Goal: Task Accomplishment & Management: Manage account settings

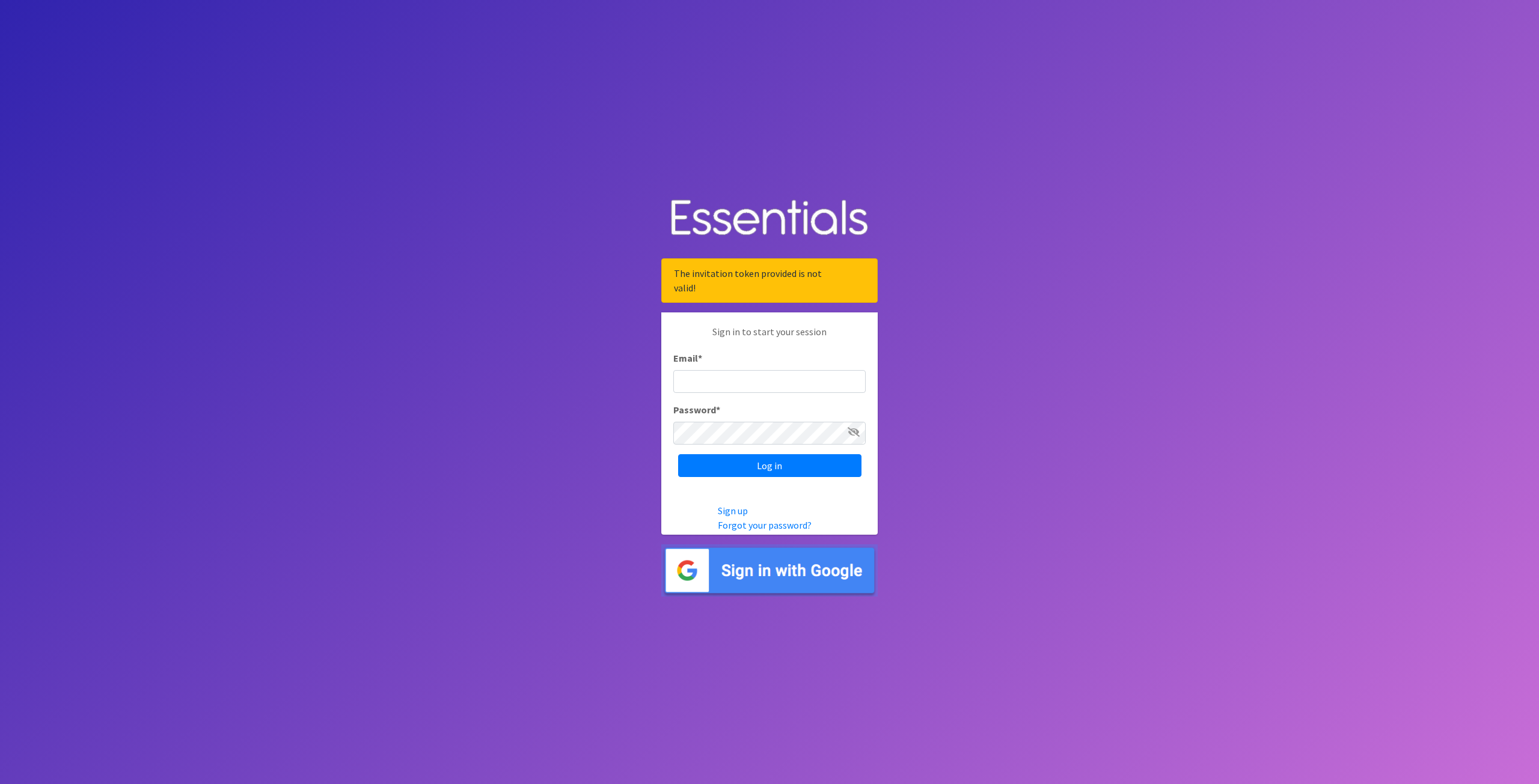
click at [698, 388] on input "Email *" at bounding box center [769, 381] width 192 height 23
click at [776, 571] on img at bounding box center [770, 570] width 216 height 52
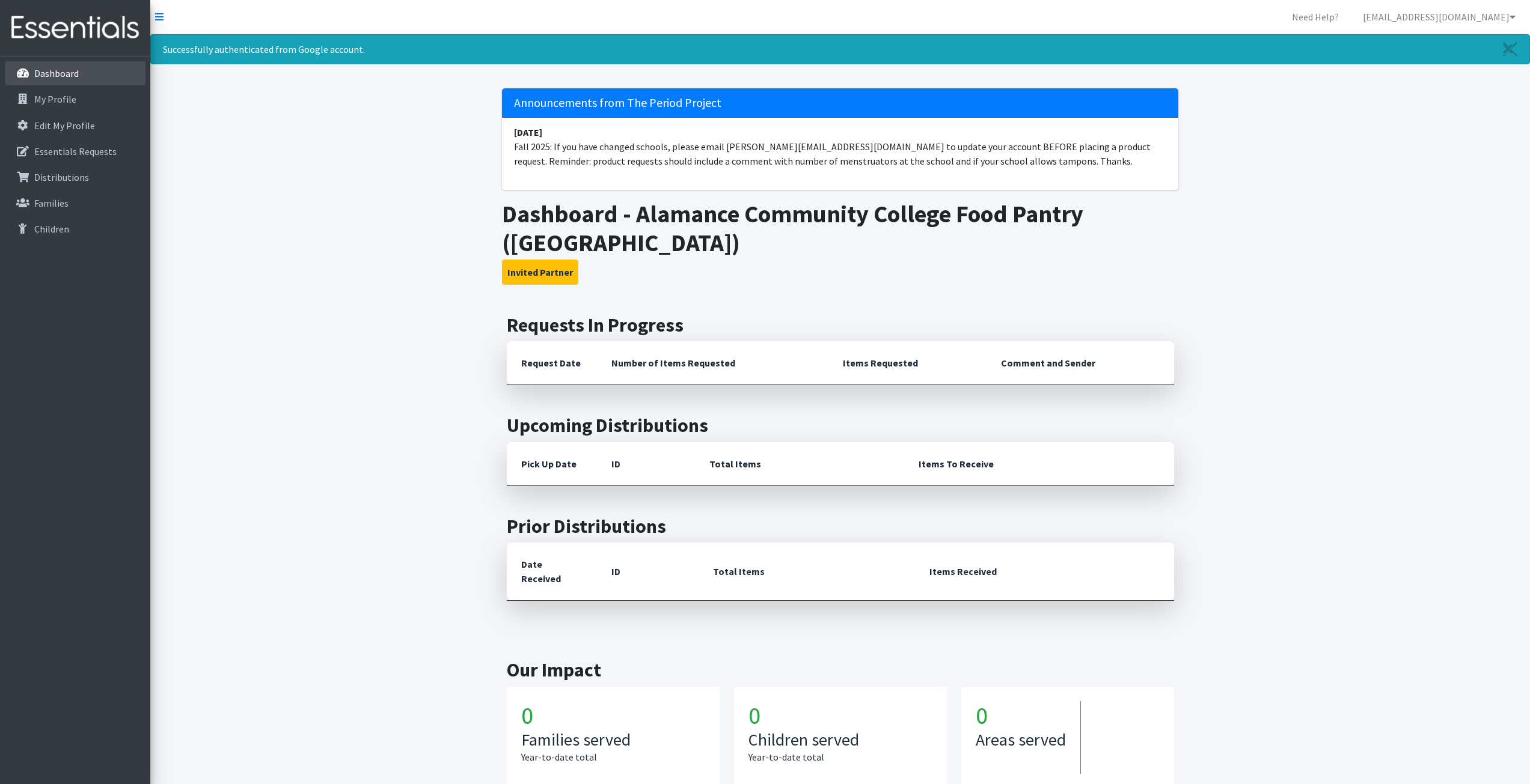
click at [43, 68] on p "Dashboard" at bounding box center [57, 74] width 44 height 12
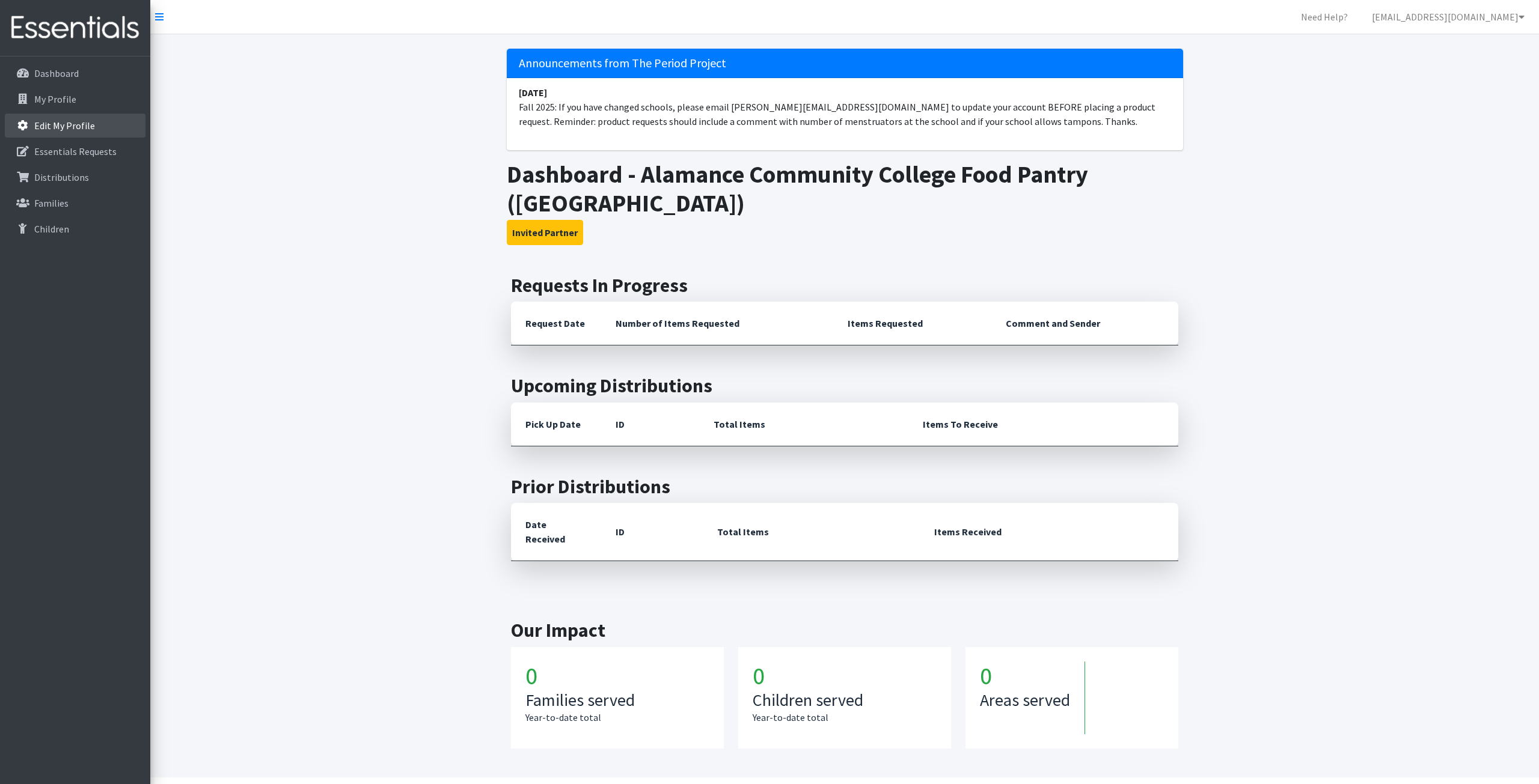
click at [72, 133] on link "Edit My Profile" at bounding box center [75, 125] width 141 height 24
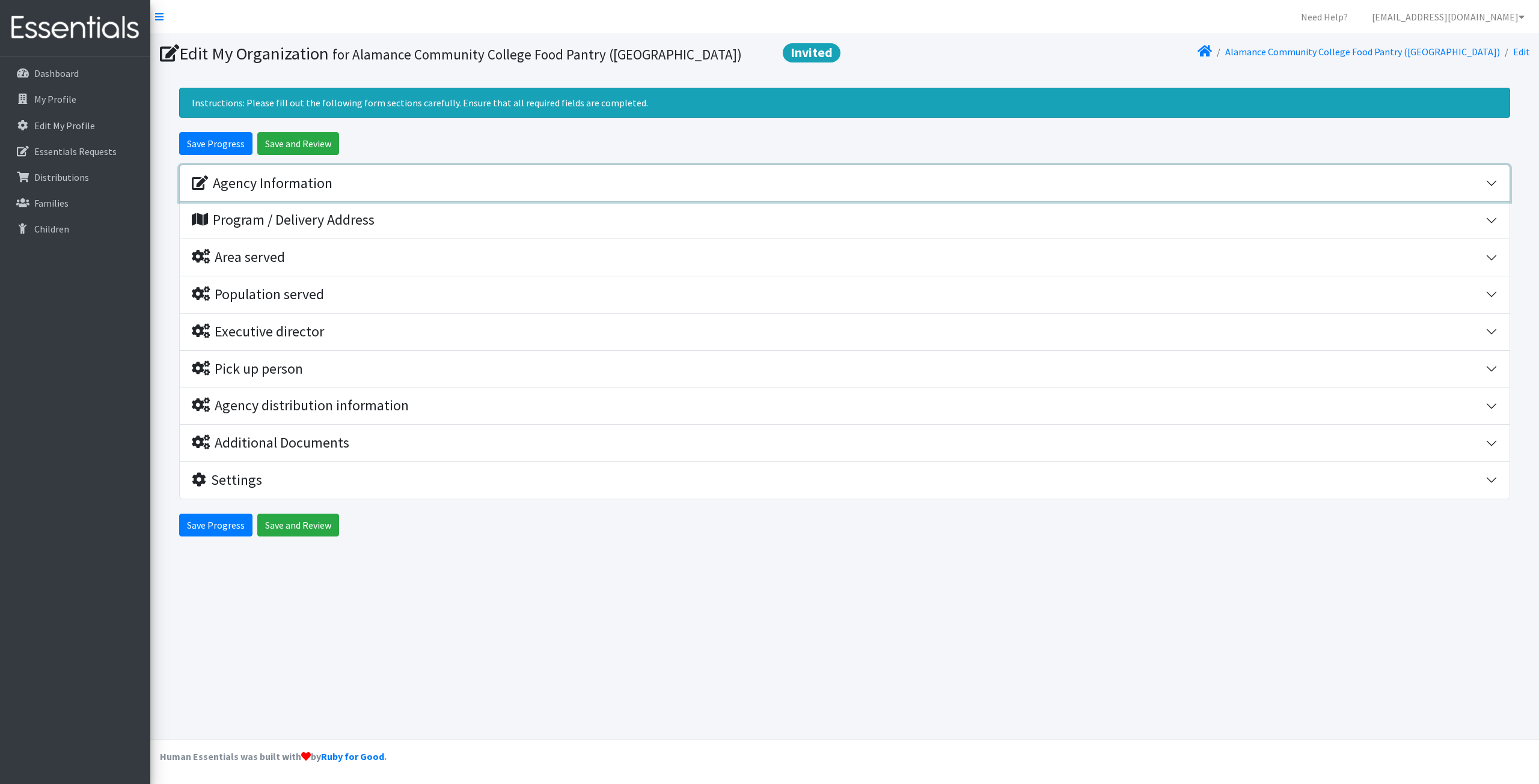
click at [272, 182] on div "Agency Information" at bounding box center [262, 184] width 141 height 17
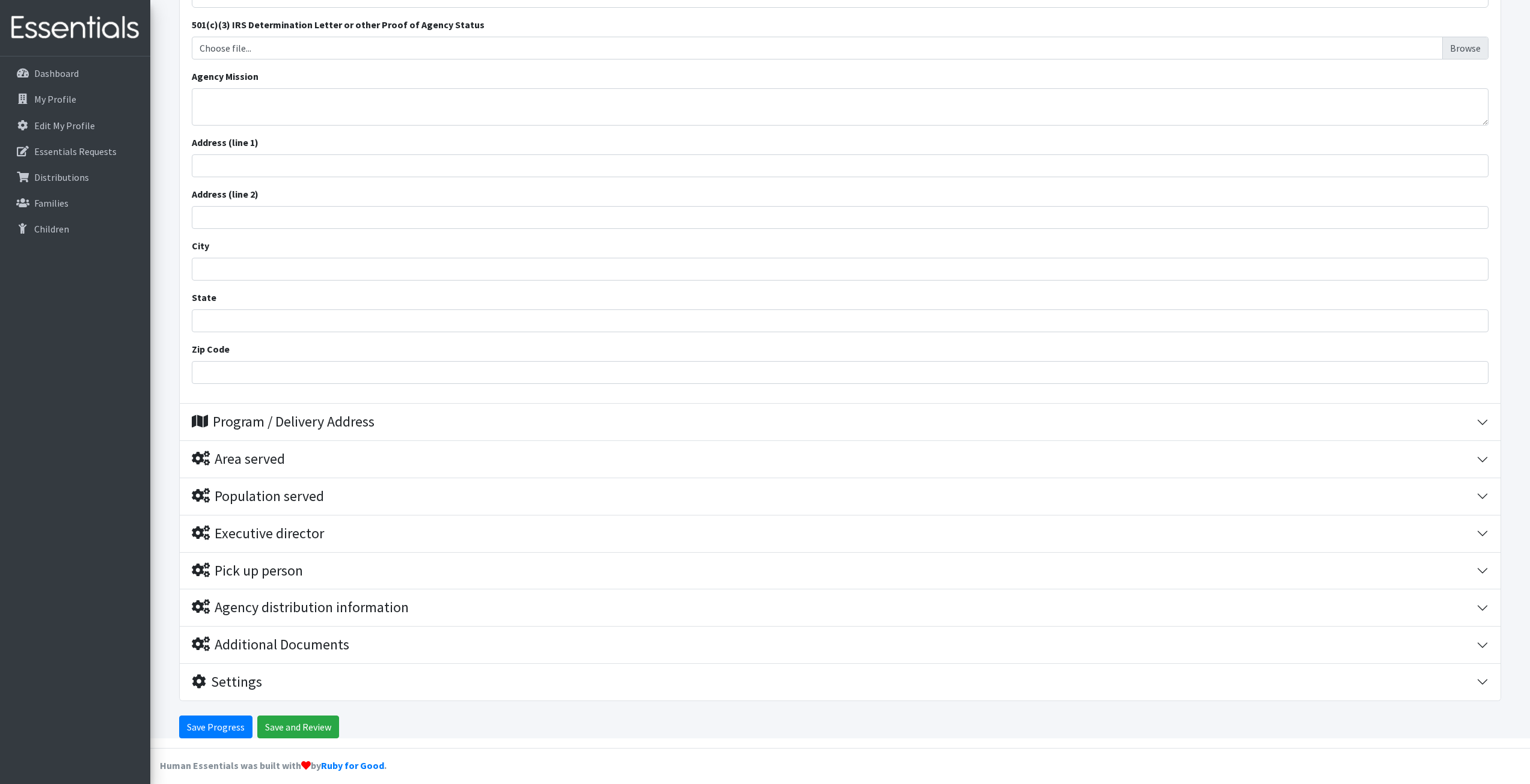
scroll to position [300, 0]
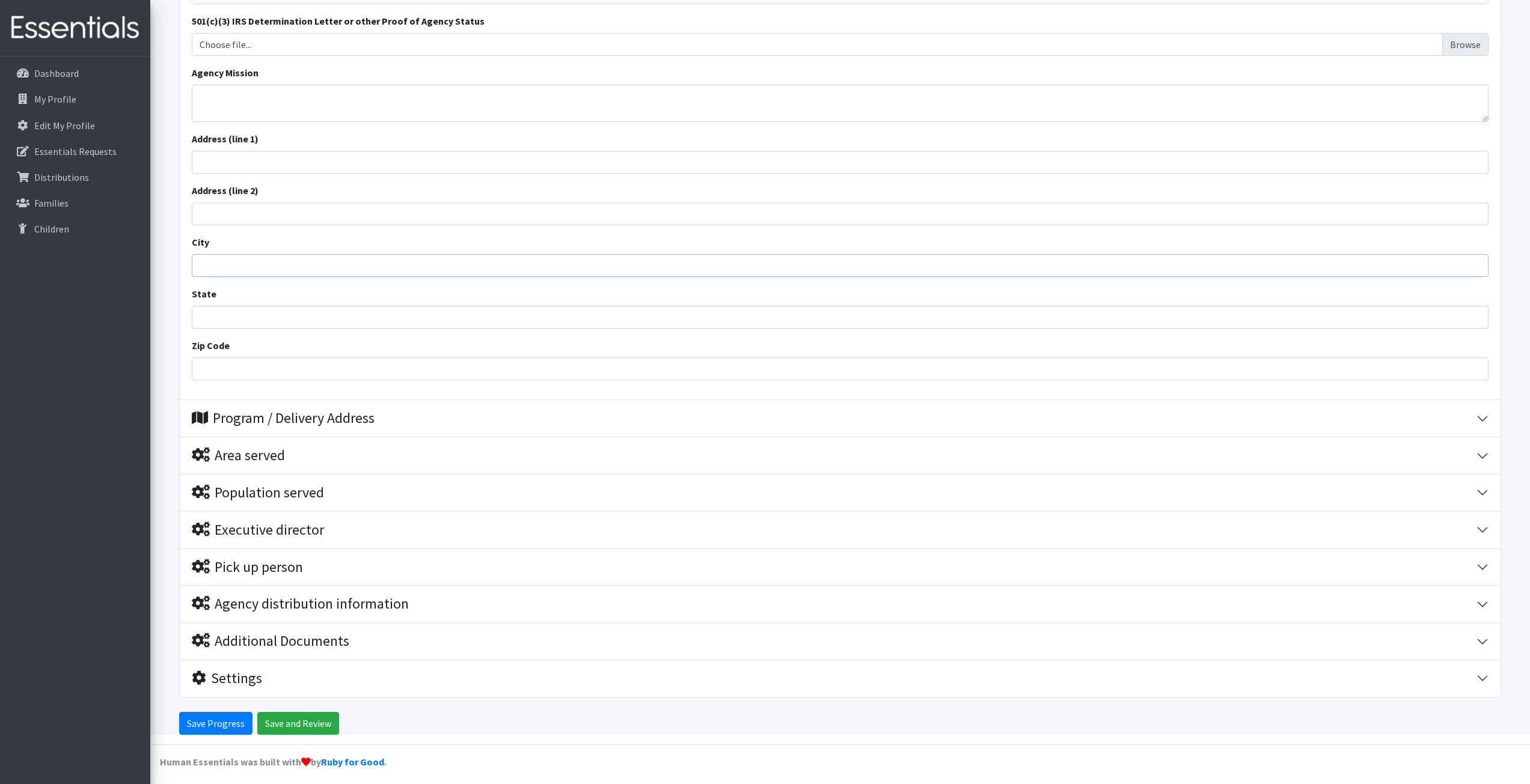
click at [288, 267] on input "City" at bounding box center [840, 265] width 1297 height 23
type input "g"
type input "Graham"
click at [316, 319] on input "State" at bounding box center [840, 317] width 1297 height 23
type input "North Carolina"
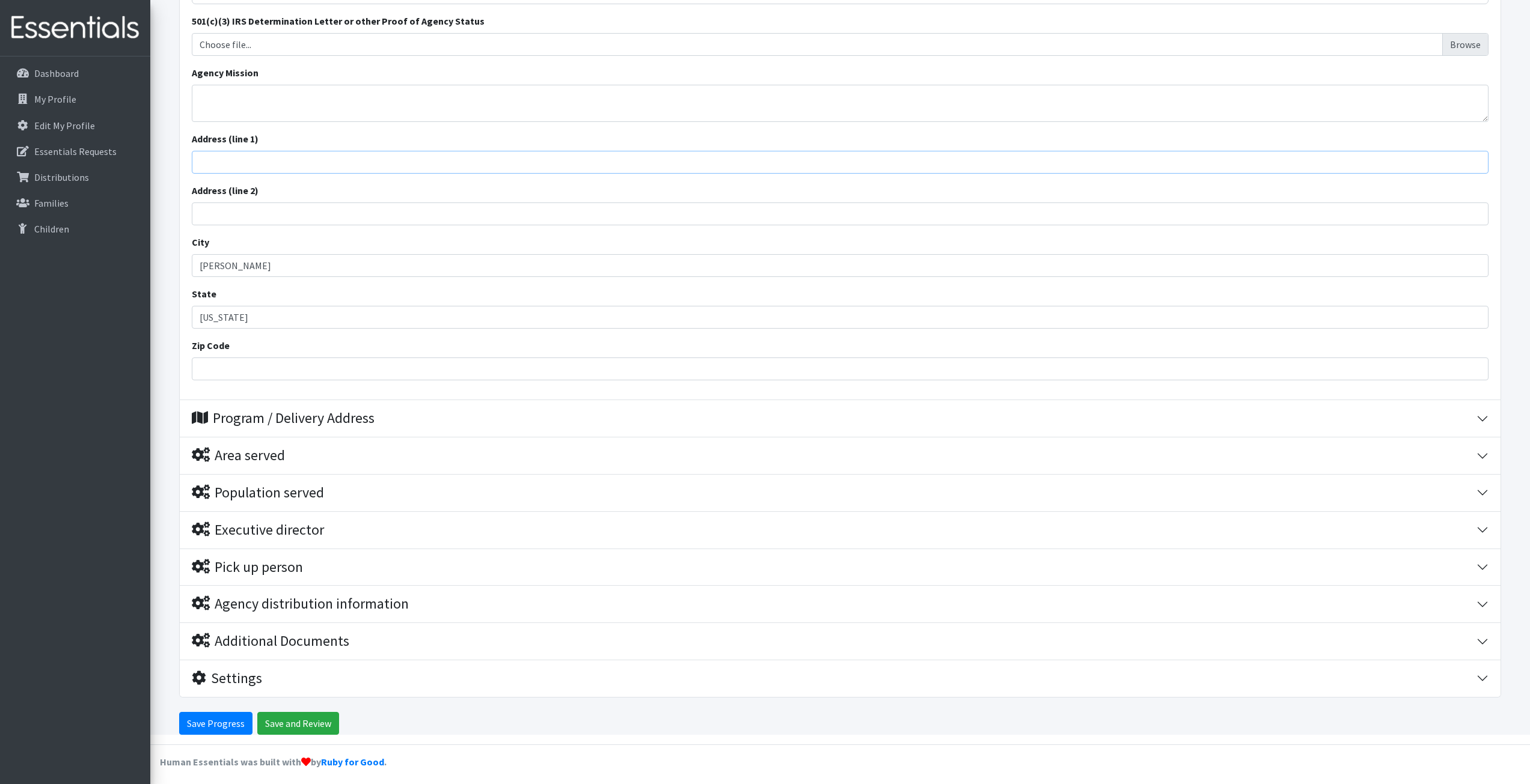
click at [317, 156] on input "Address (line 1)" at bounding box center [840, 162] width 1297 height 23
type input "[STREET_ADDRESS][PERSON_NAME]"
click at [270, 209] on input "Address (line 2)" at bounding box center [840, 214] width 1297 height 23
click at [256, 370] on input "Zip Code" at bounding box center [840, 369] width 1297 height 23
type input "27253"
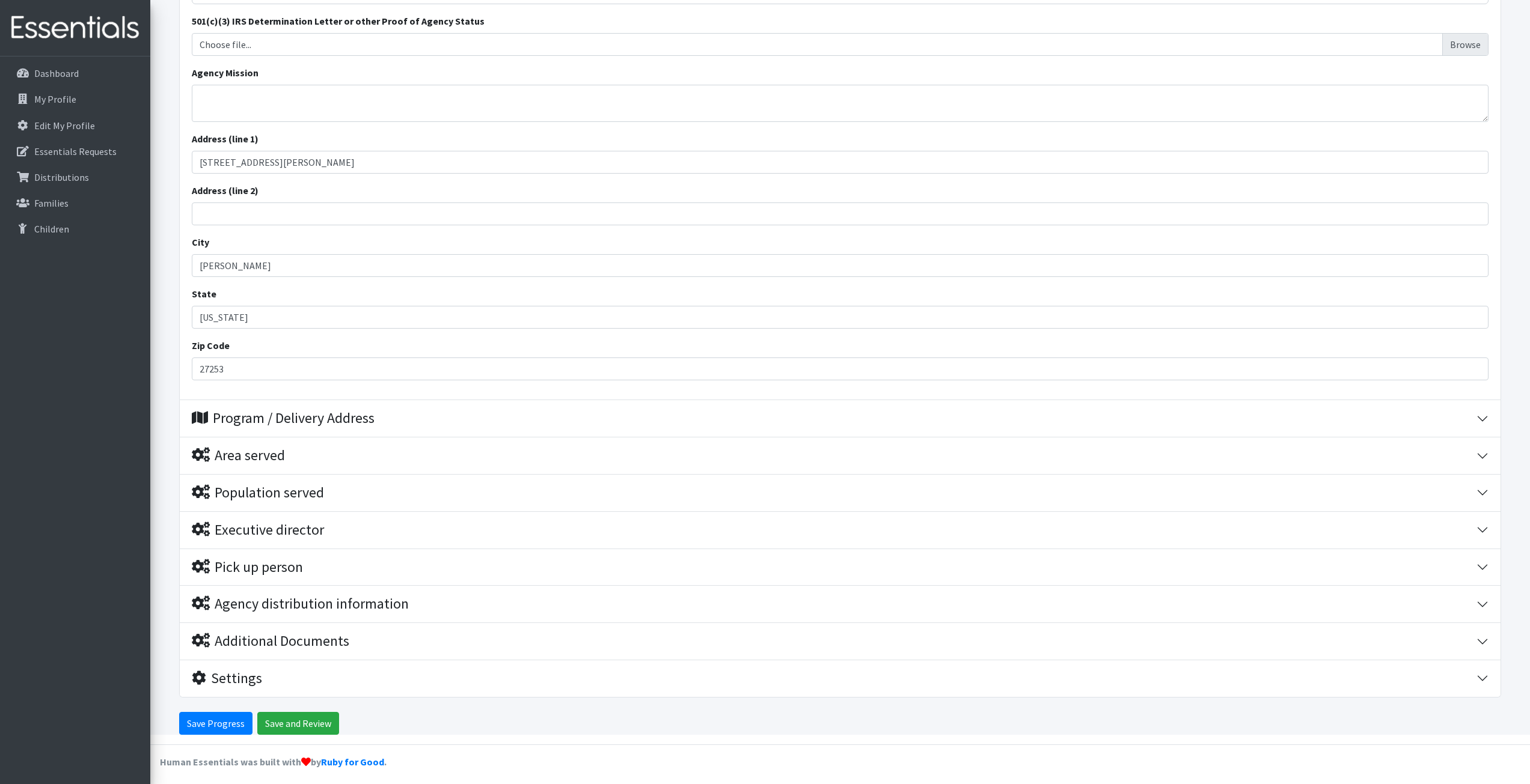
click at [178, 311] on form "Save Progress Save and Review Agency Information Agency Name * Alamance Communi…" at bounding box center [840, 283] width 1380 height 903
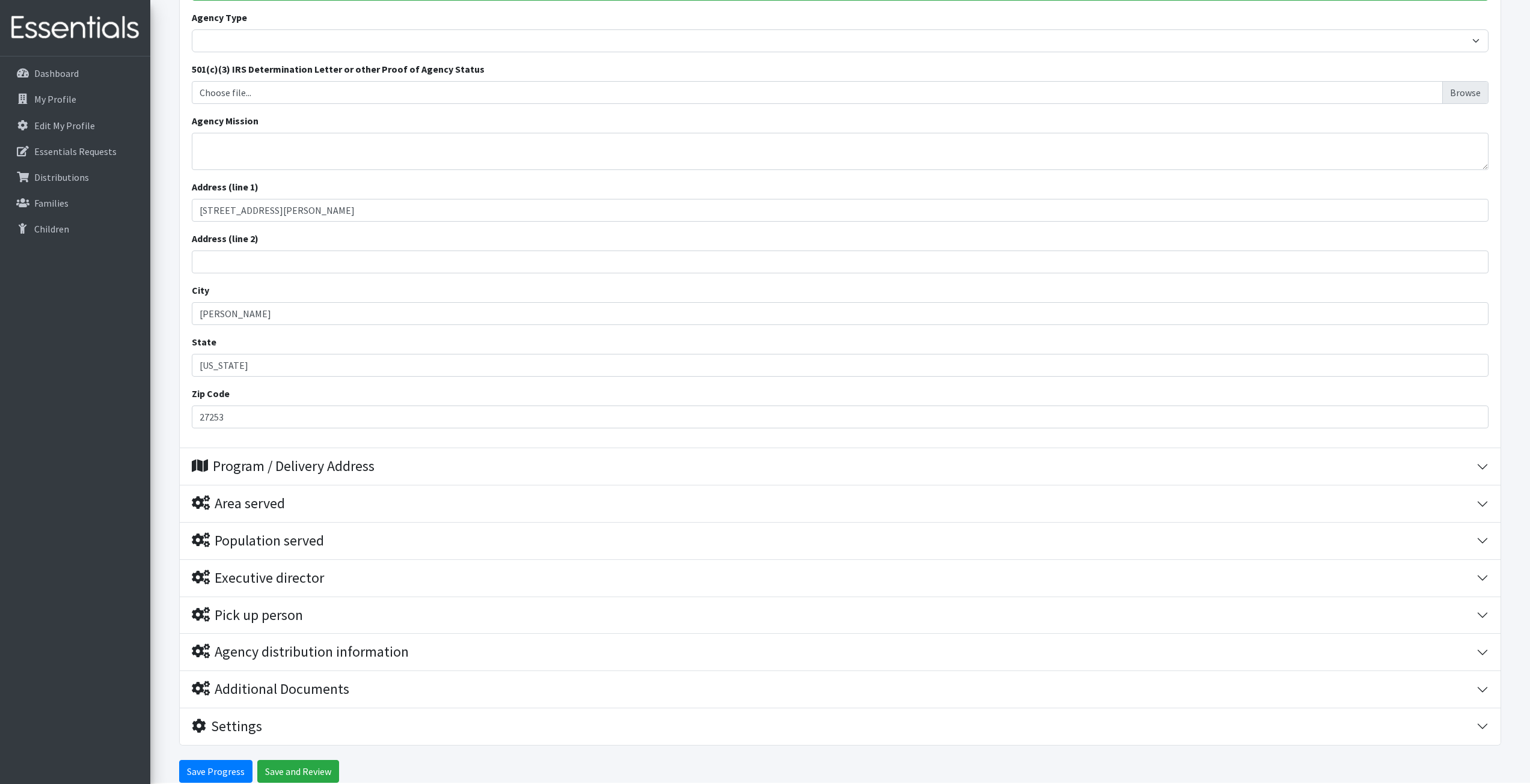
scroll to position [180, 0]
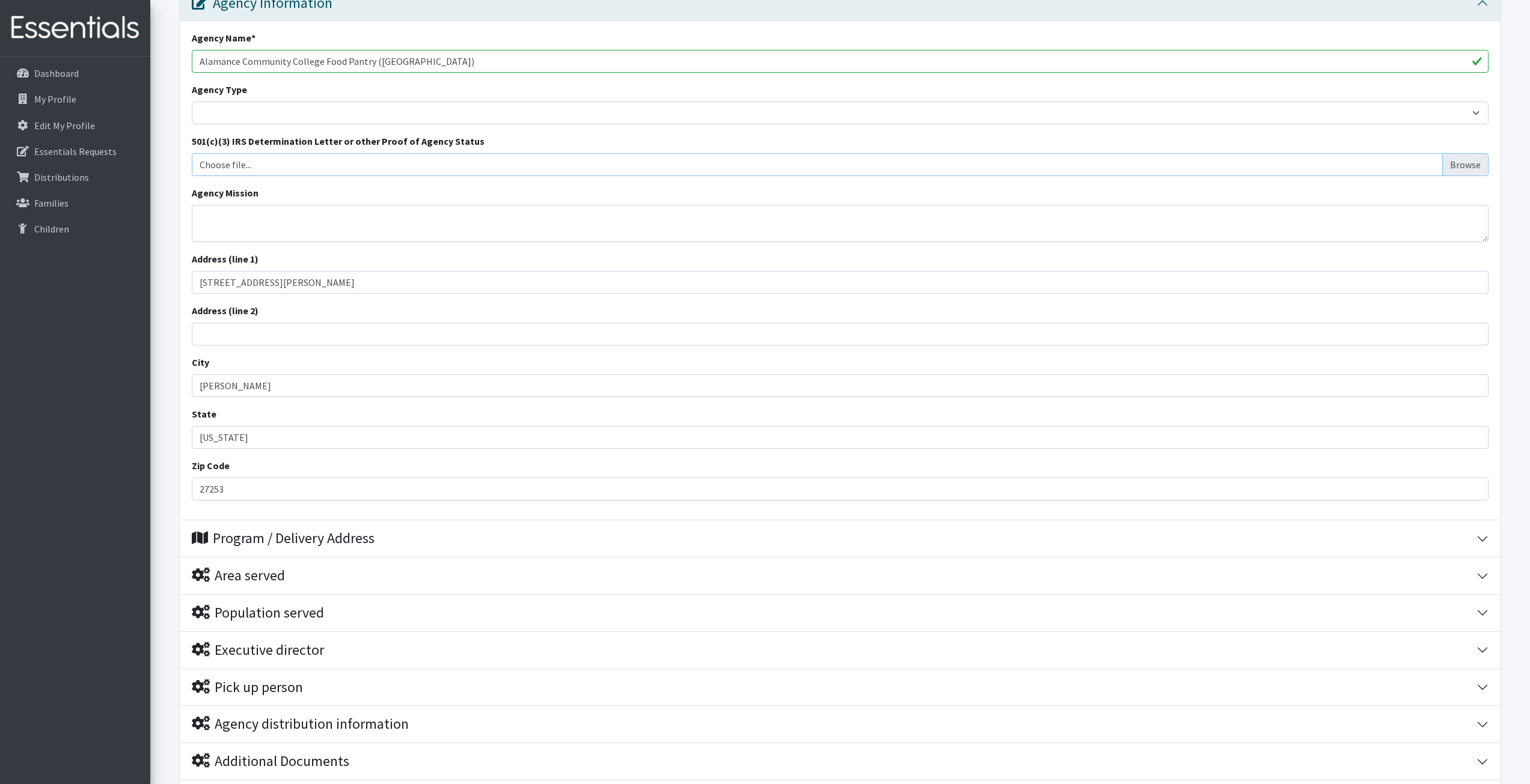
click at [1468, 158] on input "Choose file..." at bounding box center [840, 164] width 1288 height 23
type input "C:\fakepath\501(c)(3) Form.pdf"
click at [175, 184] on form "Save Progress Save and Review Agency Information Agency Name * Alamance Communi…" at bounding box center [840, 404] width 1380 height 903
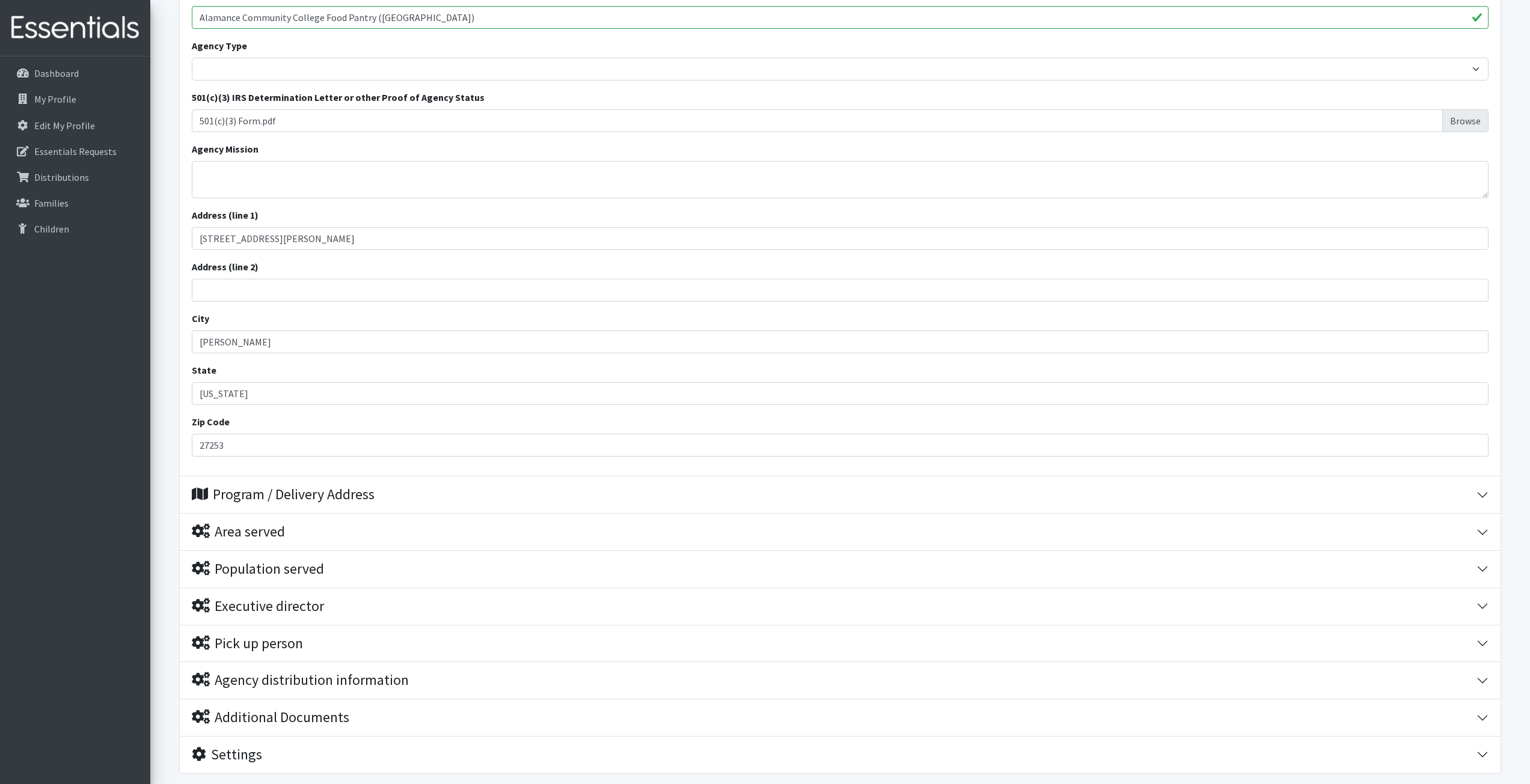
scroll to position [300, 0]
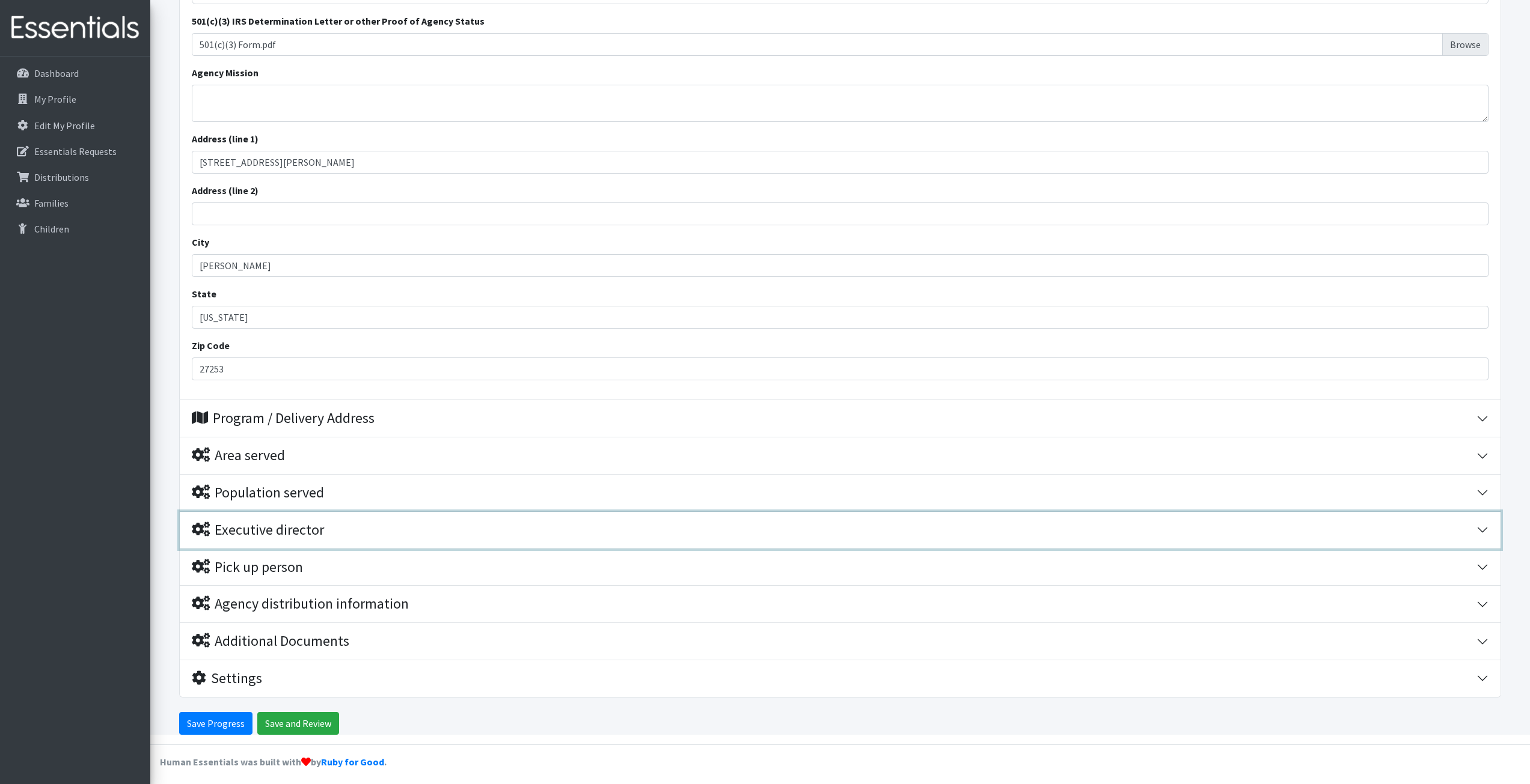
click at [277, 534] on div "Executive director" at bounding box center [258, 530] width 132 height 17
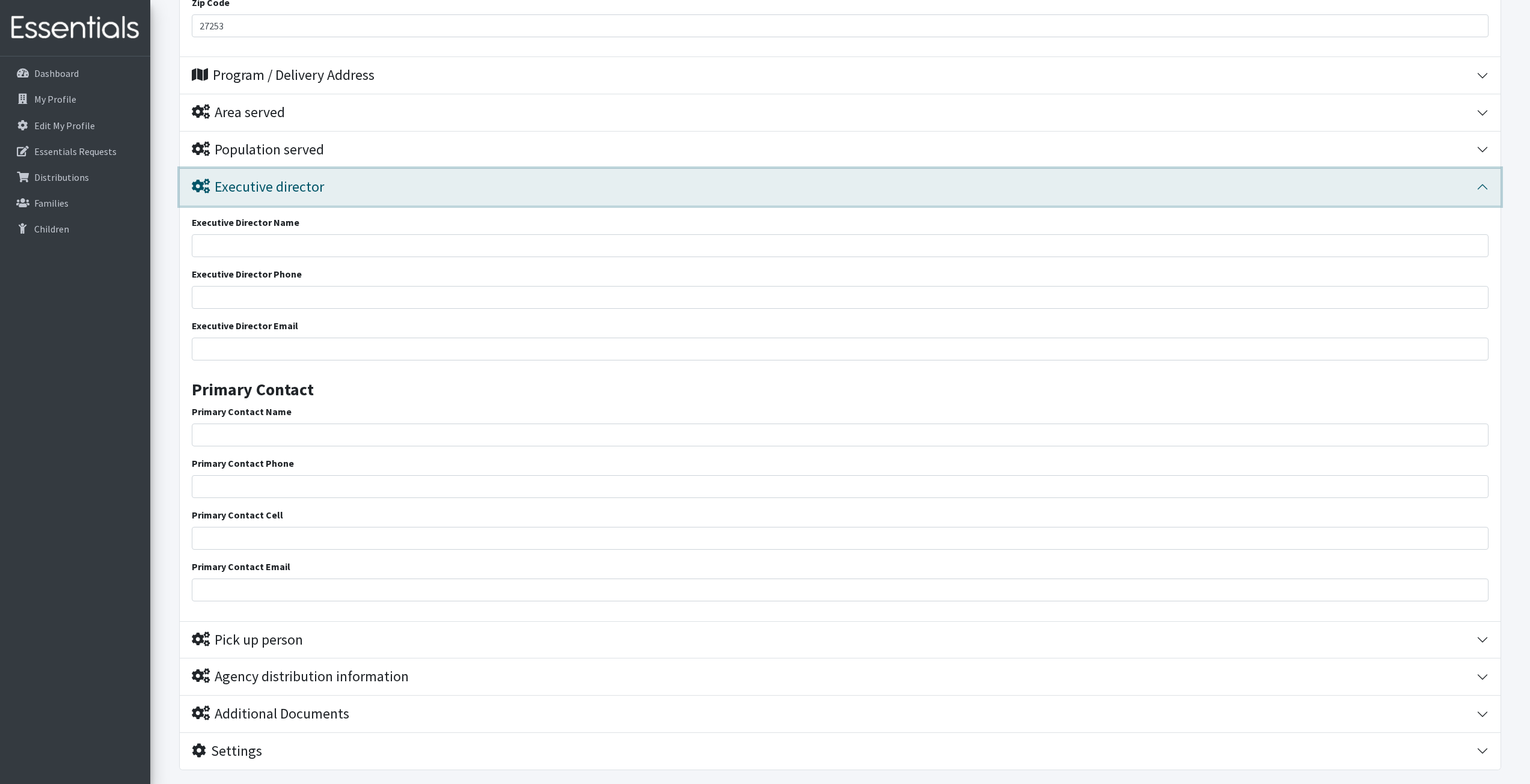
scroll to position [716, 0]
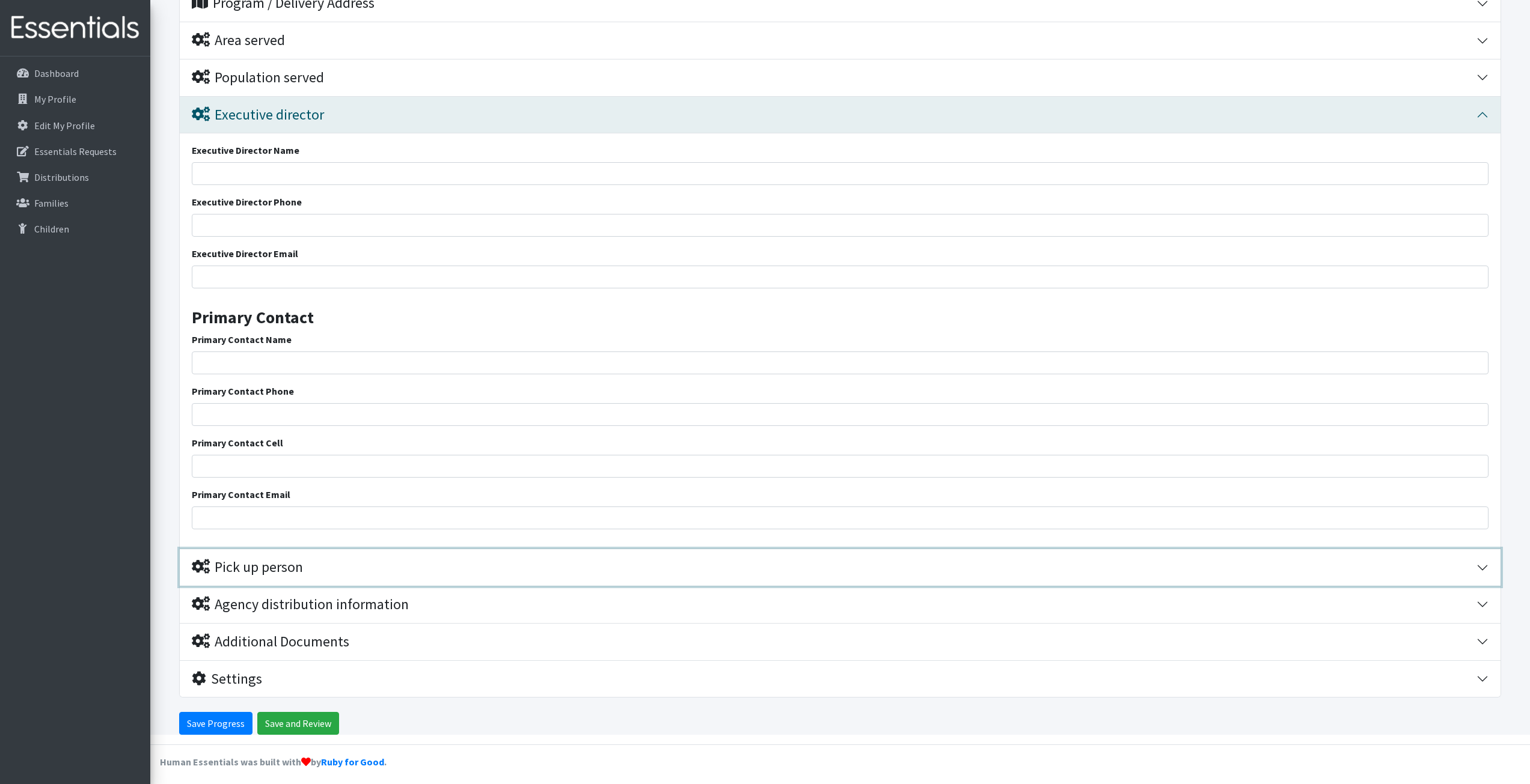
click at [257, 568] on div "Pick up person" at bounding box center [247, 568] width 111 height 17
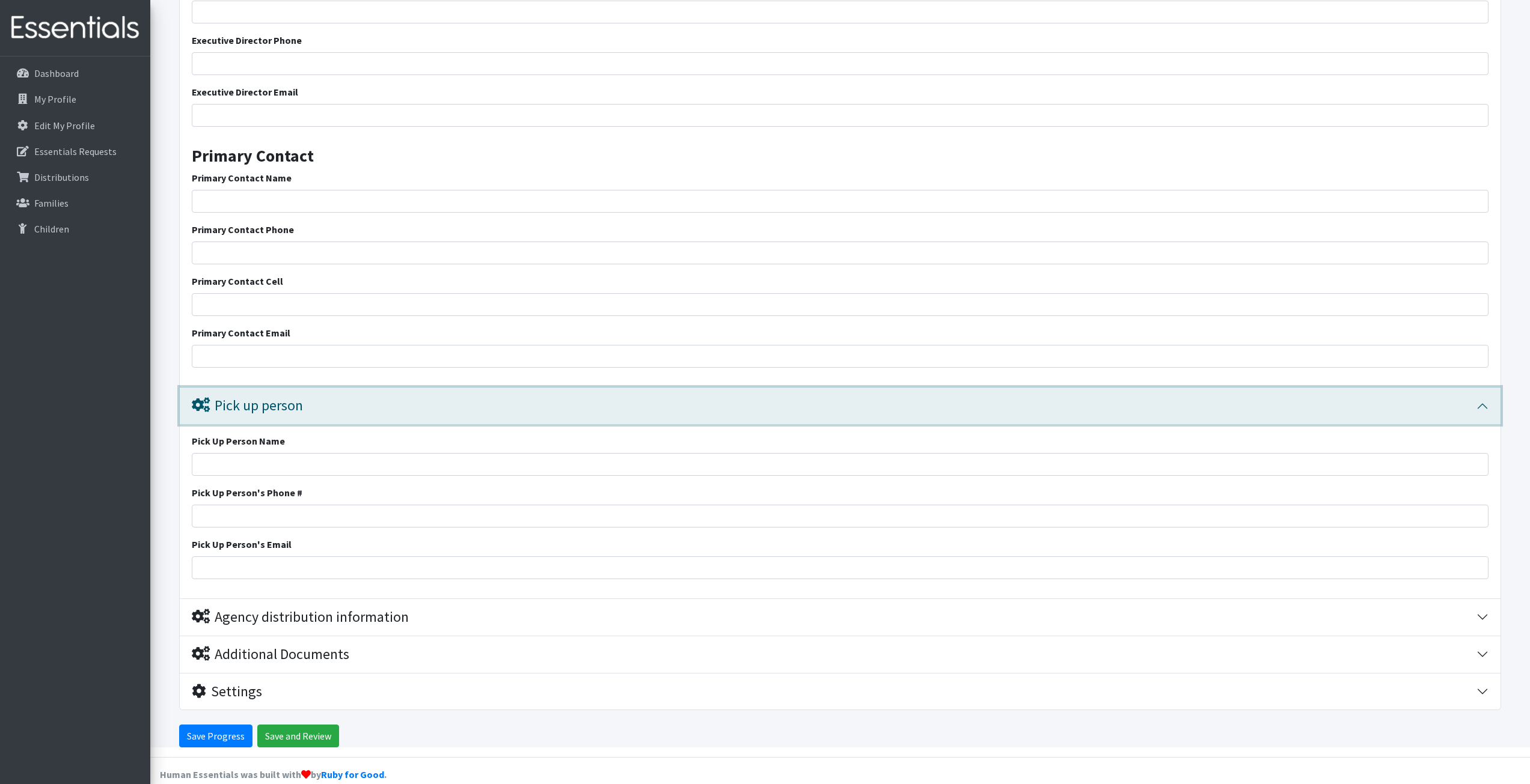
scroll to position [890, 0]
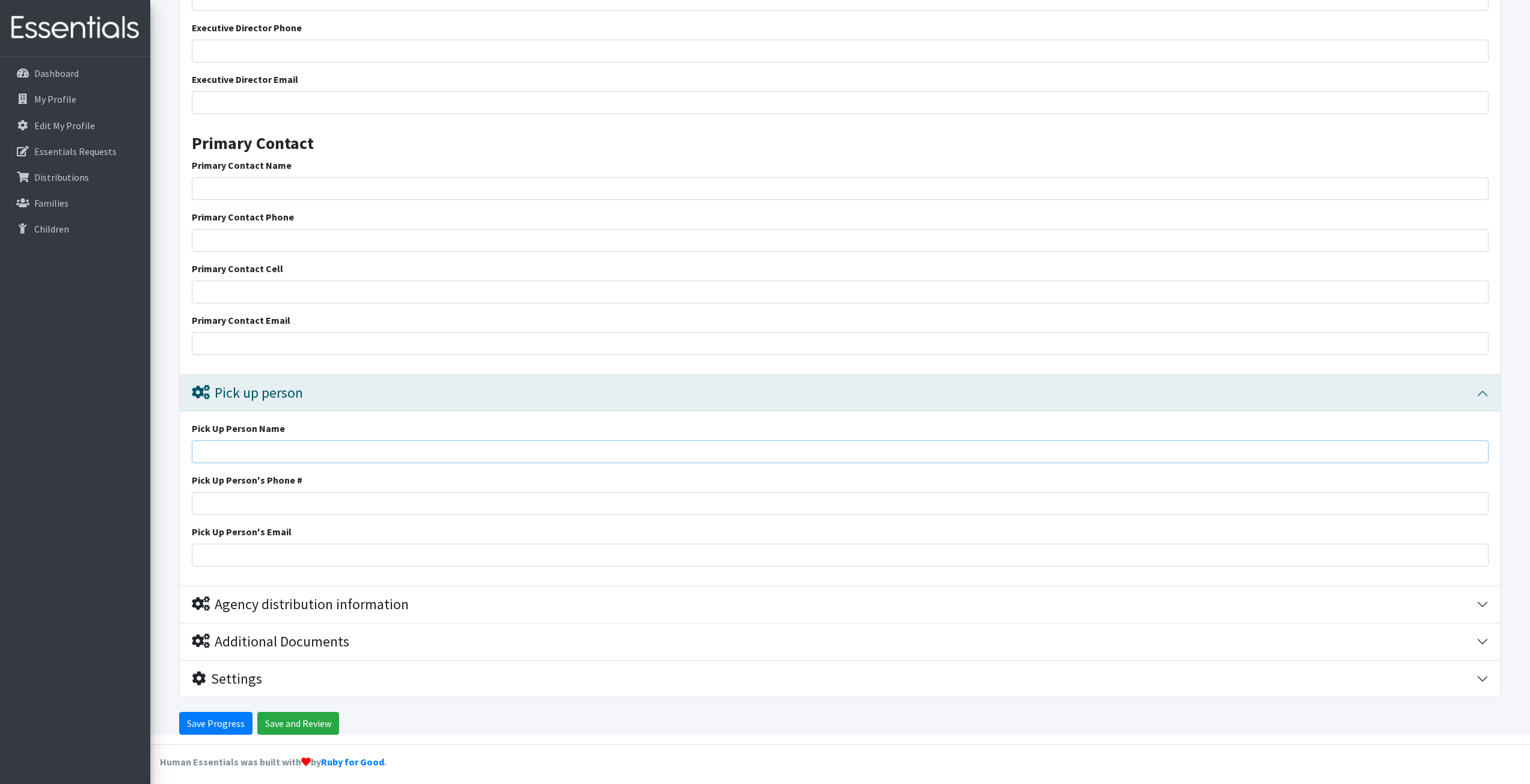
click at [259, 453] on input "Pick Up Person Name" at bounding box center [840, 452] width 1297 height 23
type input "[PERSON_NAME]"
click at [271, 513] on input "Pick Up Person's Phone #" at bounding box center [840, 503] width 1297 height 23
type input "[PHONE_NUMBER]"
click at [270, 543] on div "Pick Up Person's Email" at bounding box center [840, 546] width 1297 height 42
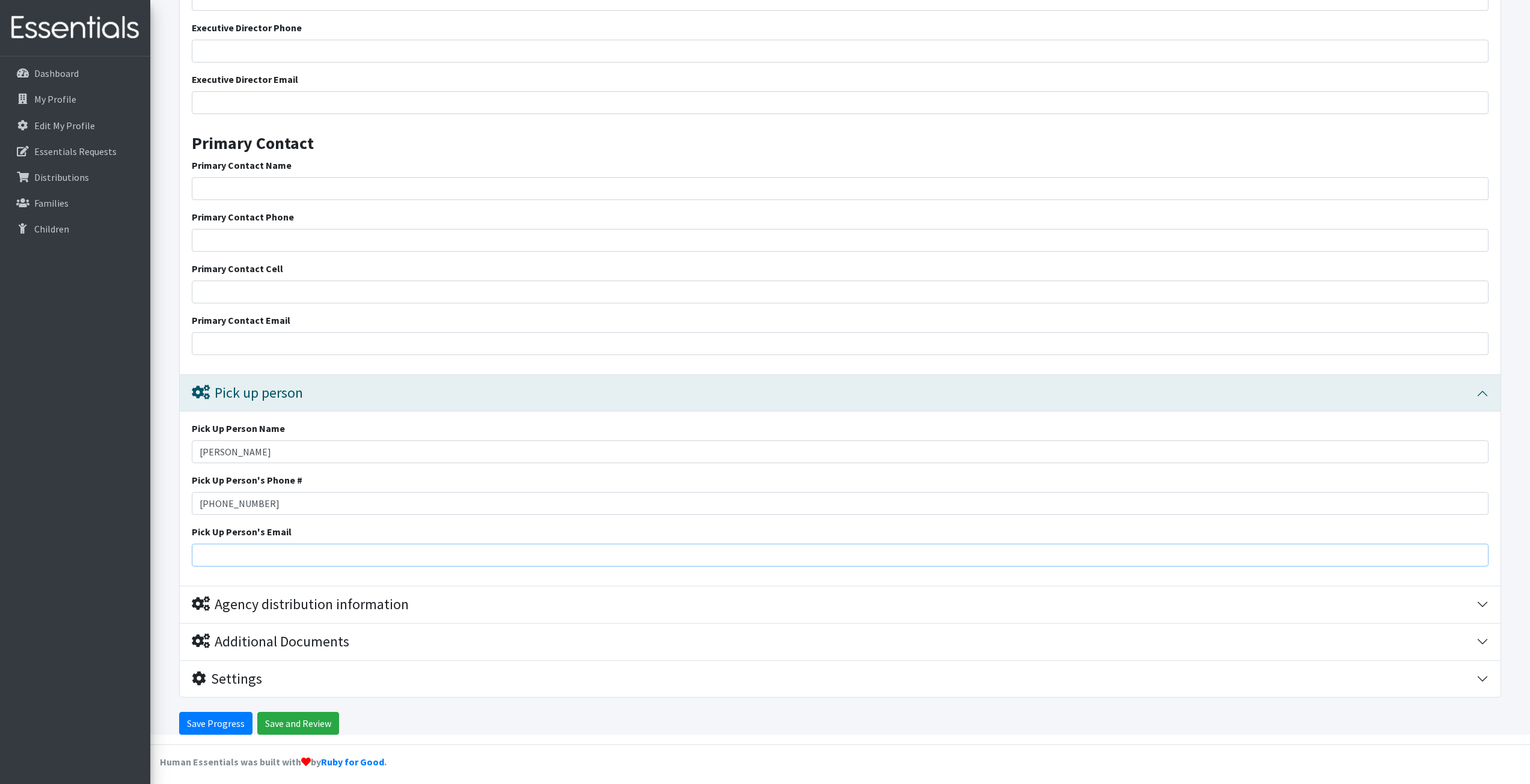
click at [270, 547] on input "Pick Up Person's Email" at bounding box center [840, 555] width 1297 height 23
type input "[EMAIL_ADDRESS][DOMAIN_NAME]"
click at [279, 574] on div "Pick Up Person Name Bella Ferreira Pick Up Person's Phone # (508)292-6243 Pick …" at bounding box center [840, 499] width 1321 height 174
click at [231, 721] on input "Save Progress" at bounding box center [215, 723] width 73 height 23
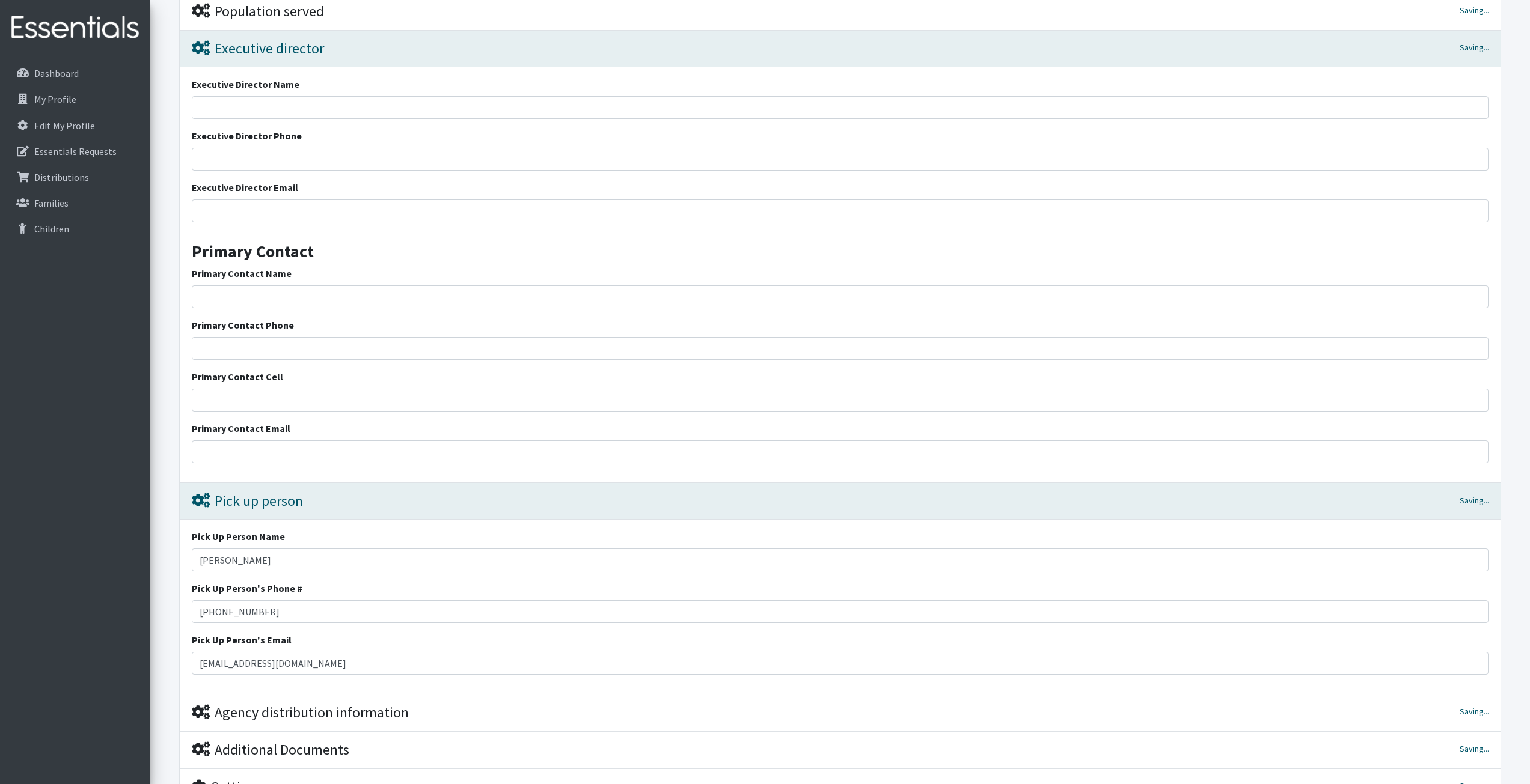
scroll to position [714, 0]
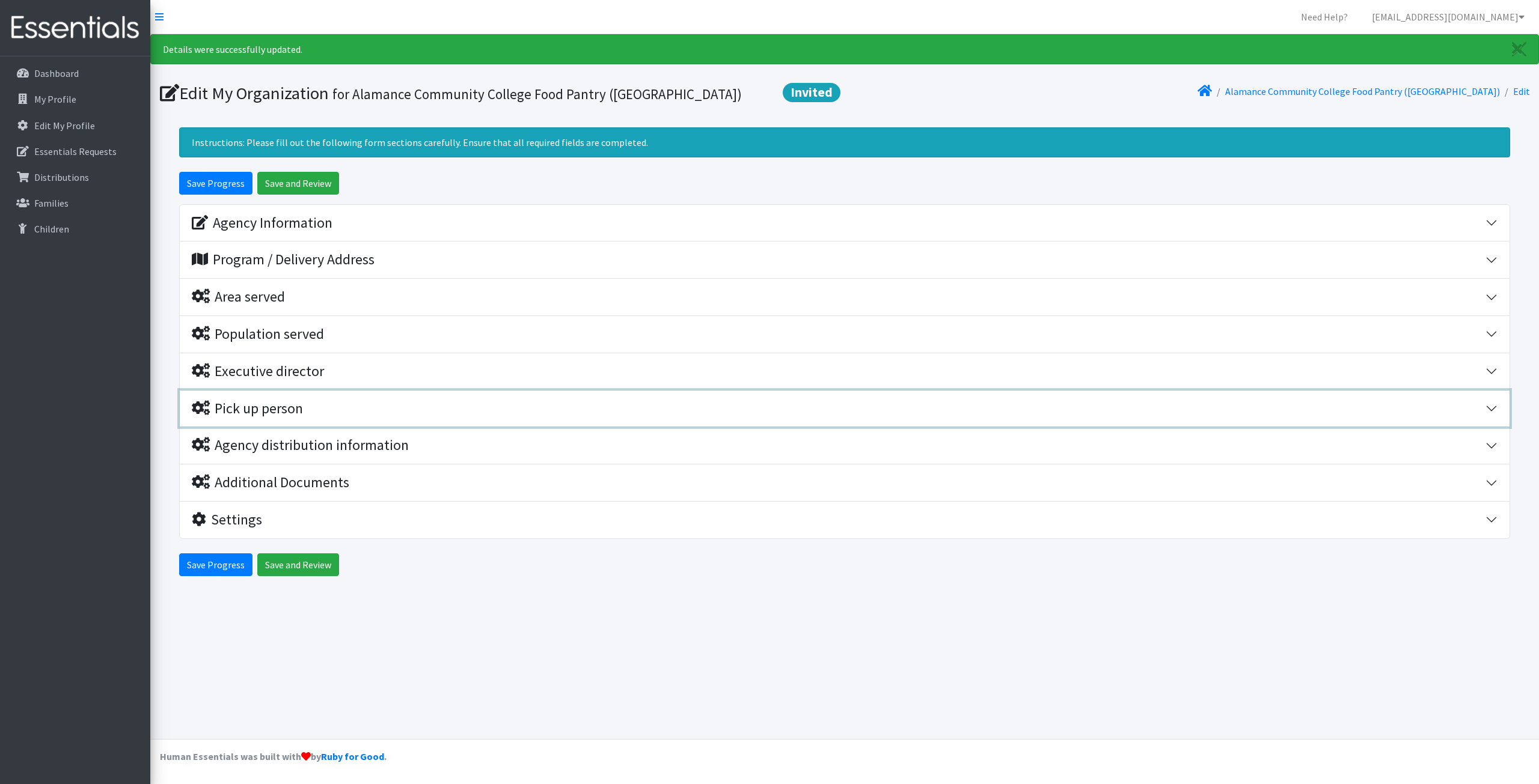
click at [312, 419] on button "Pick up person" at bounding box center [844, 409] width 1329 height 37
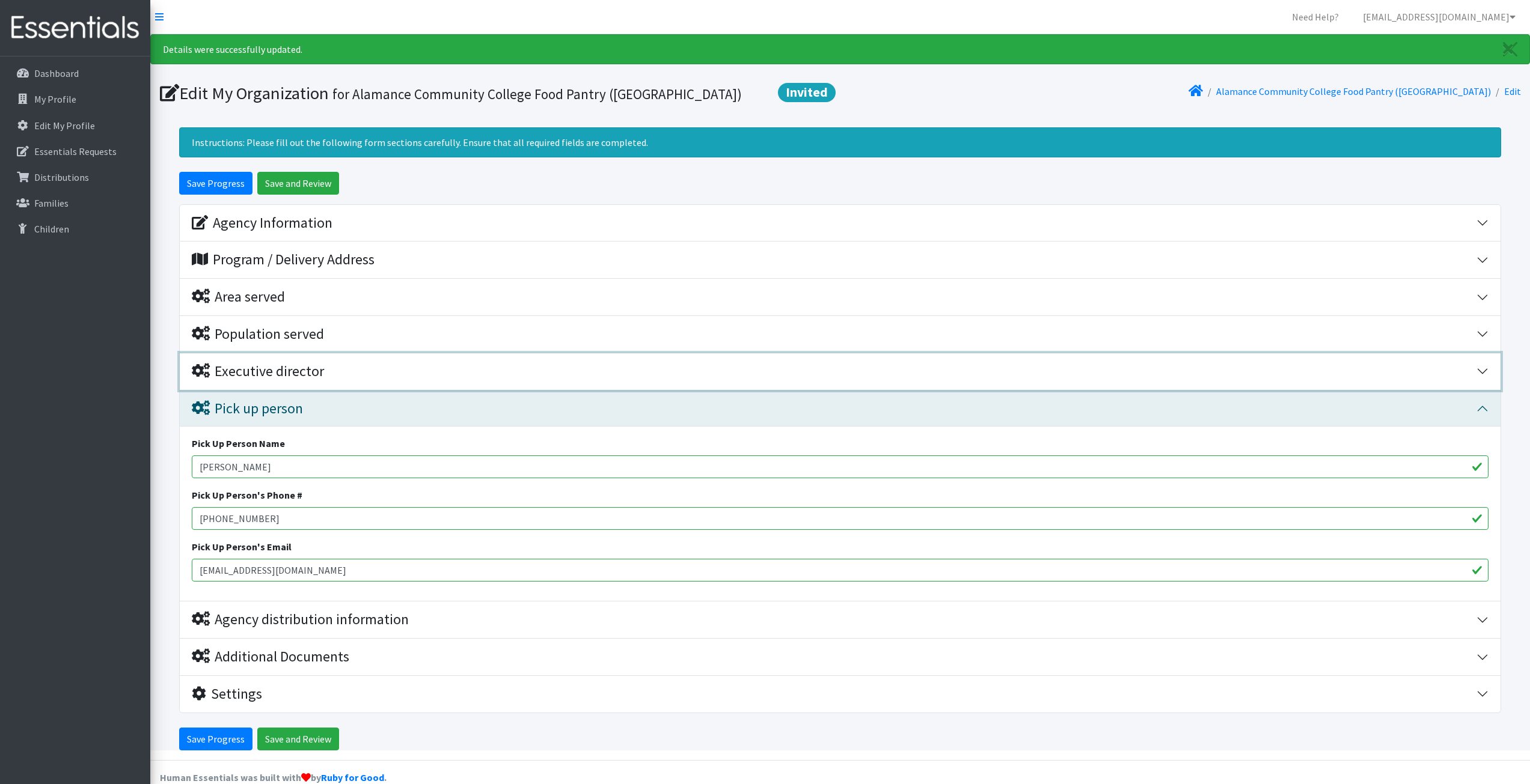
click at [329, 374] on div "Executive director" at bounding box center [834, 372] width 1285 height 17
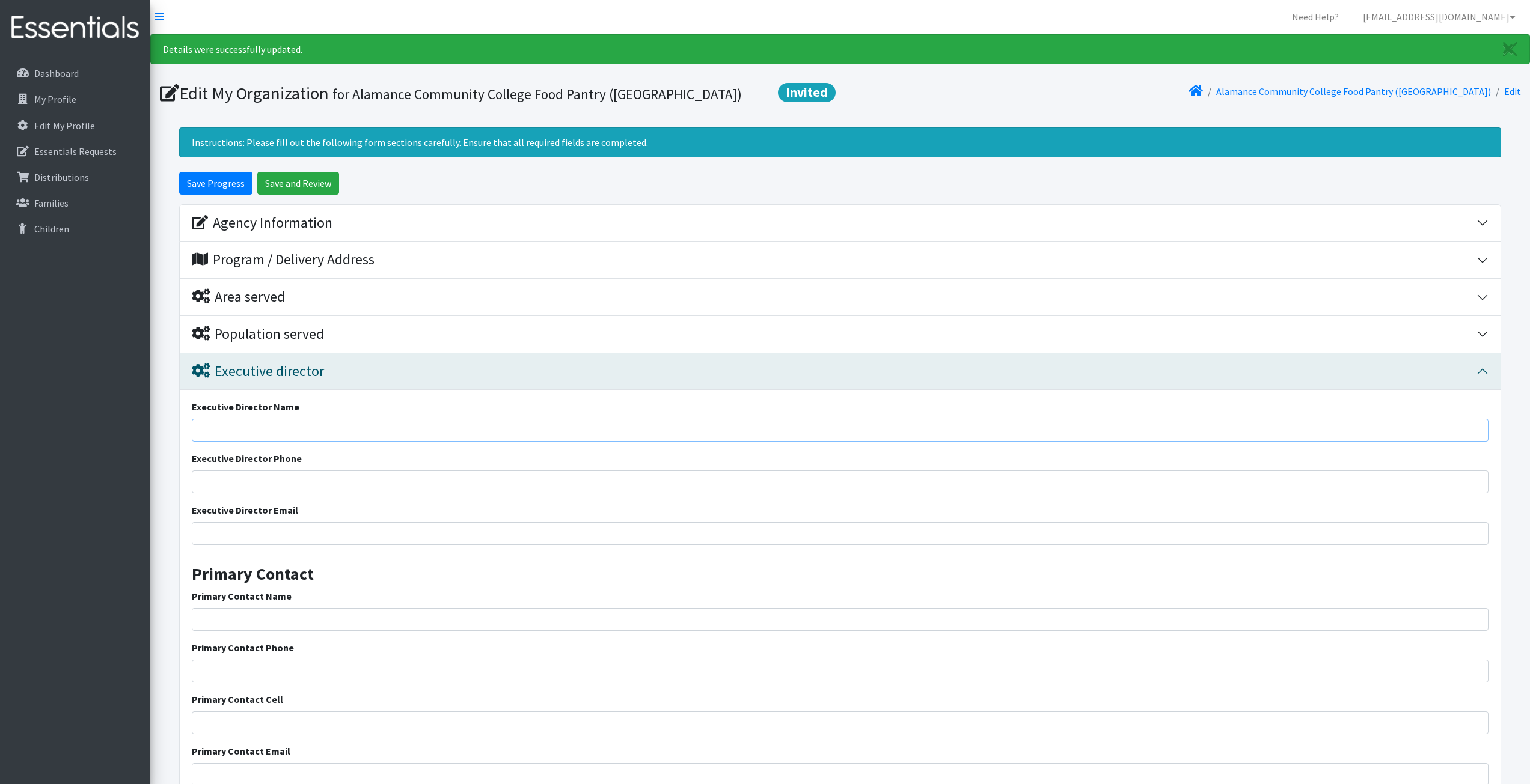
click at [324, 428] on input "Executive Director Name" at bounding box center [840, 430] width 1297 height 23
type input "[PERSON_NAME]"
click at [306, 484] on input "Executive Director Phone" at bounding box center [840, 482] width 1297 height 23
type input "[PHONE_NUMBER]"
click at [278, 531] on input "Executive Director Email" at bounding box center [840, 533] width 1297 height 23
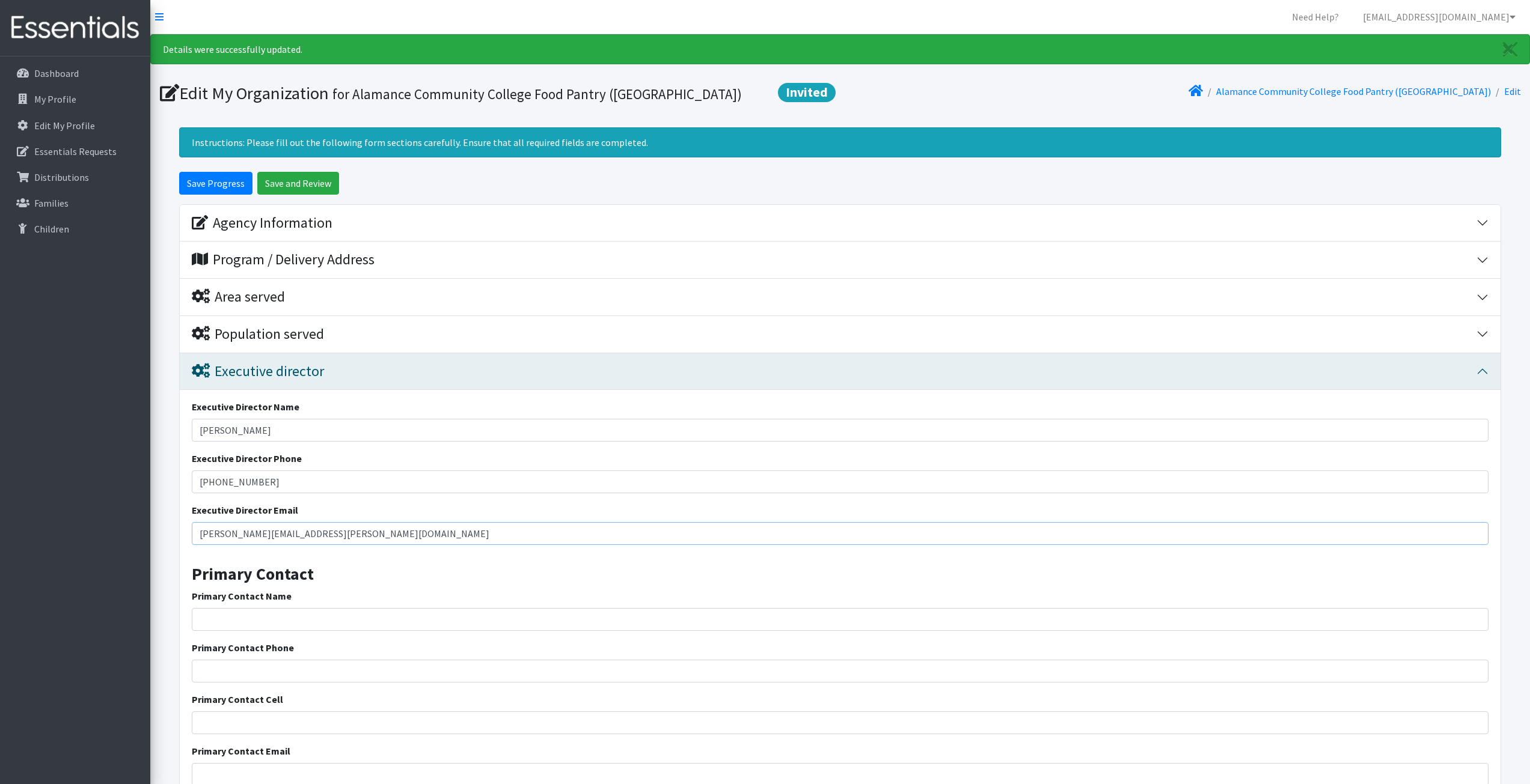
type input "[PERSON_NAME][EMAIL_ADDRESS][PERSON_NAME][DOMAIN_NAME]"
click at [286, 558] on h3 "Primary Contact" at bounding box center [840, 570] width 1297 height 30
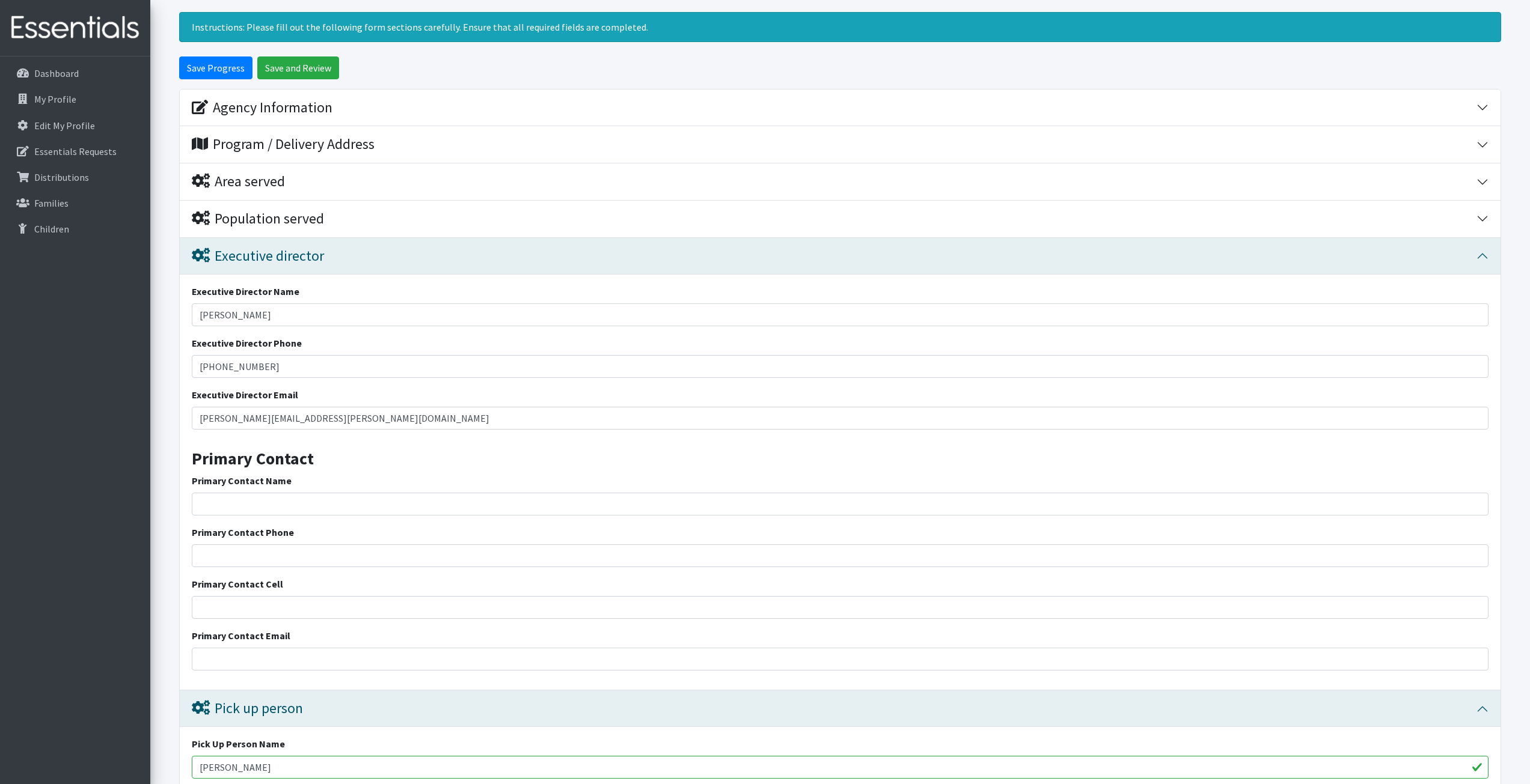
scroll to position [120, 0]
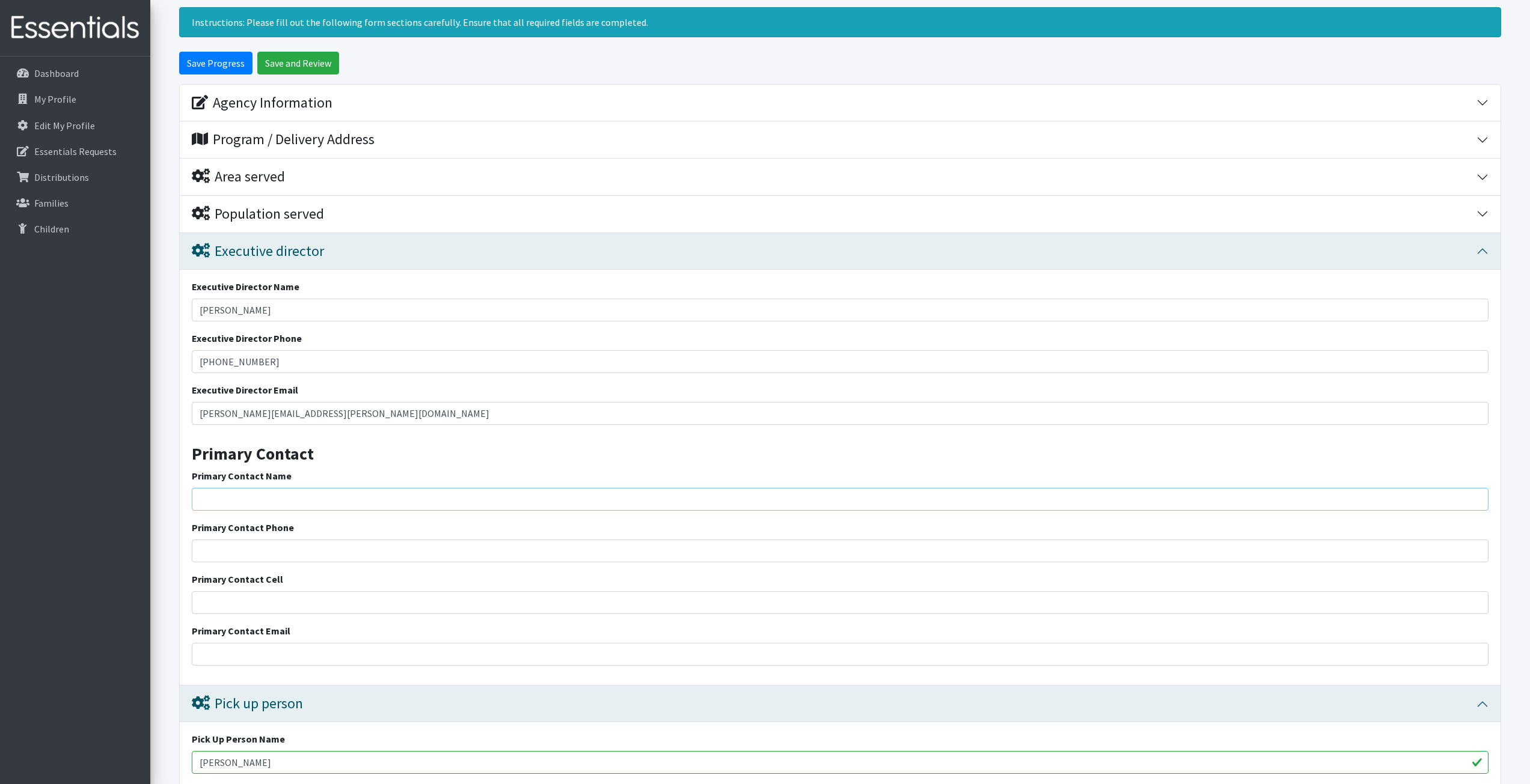
click at [292, 505] on input "Primary Contact Name" at bounding box center [840, 499] width 1297 height 23
type input "[PERSON_NAME]"
click at [306, 545] on input "Primary Contact Phone" at bounding box center [840, 551] width 1297 height 23
type input "("
click at [315, 606] on input "Primary Contact Cell" at bounding box center [840, 602] width 1297 height 23
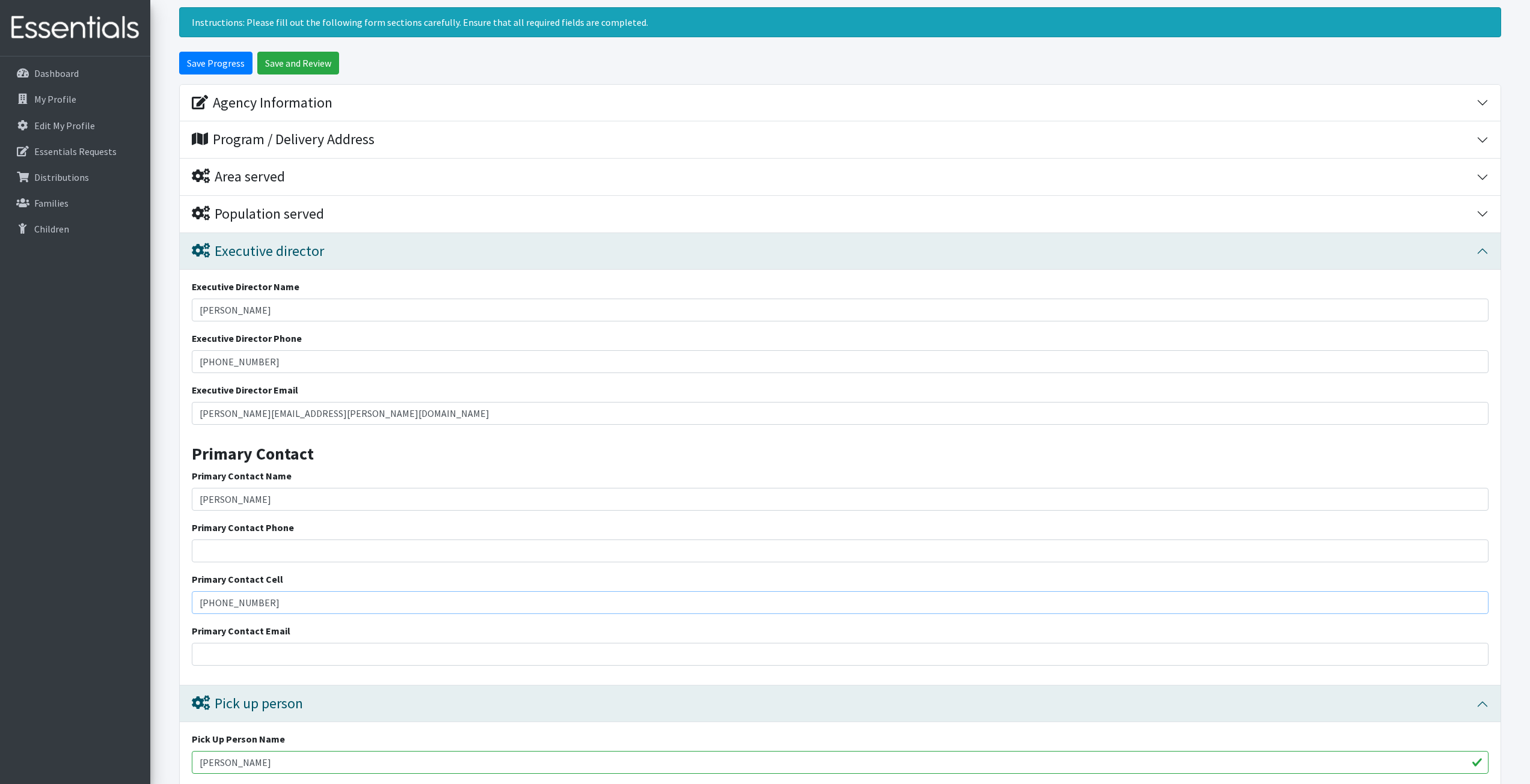
type input "[PHONE_NUMBER]"
click at [283, 649] on input "Primary Contact Email" at bounding box center [840, 654] width 1297 height 23
type input "[EMAIL_ADDRESS][DOMAIN_NAME]"
click at [290, 696] on div "Pick up person" at bounding box center [247, 704] width 111 height 17
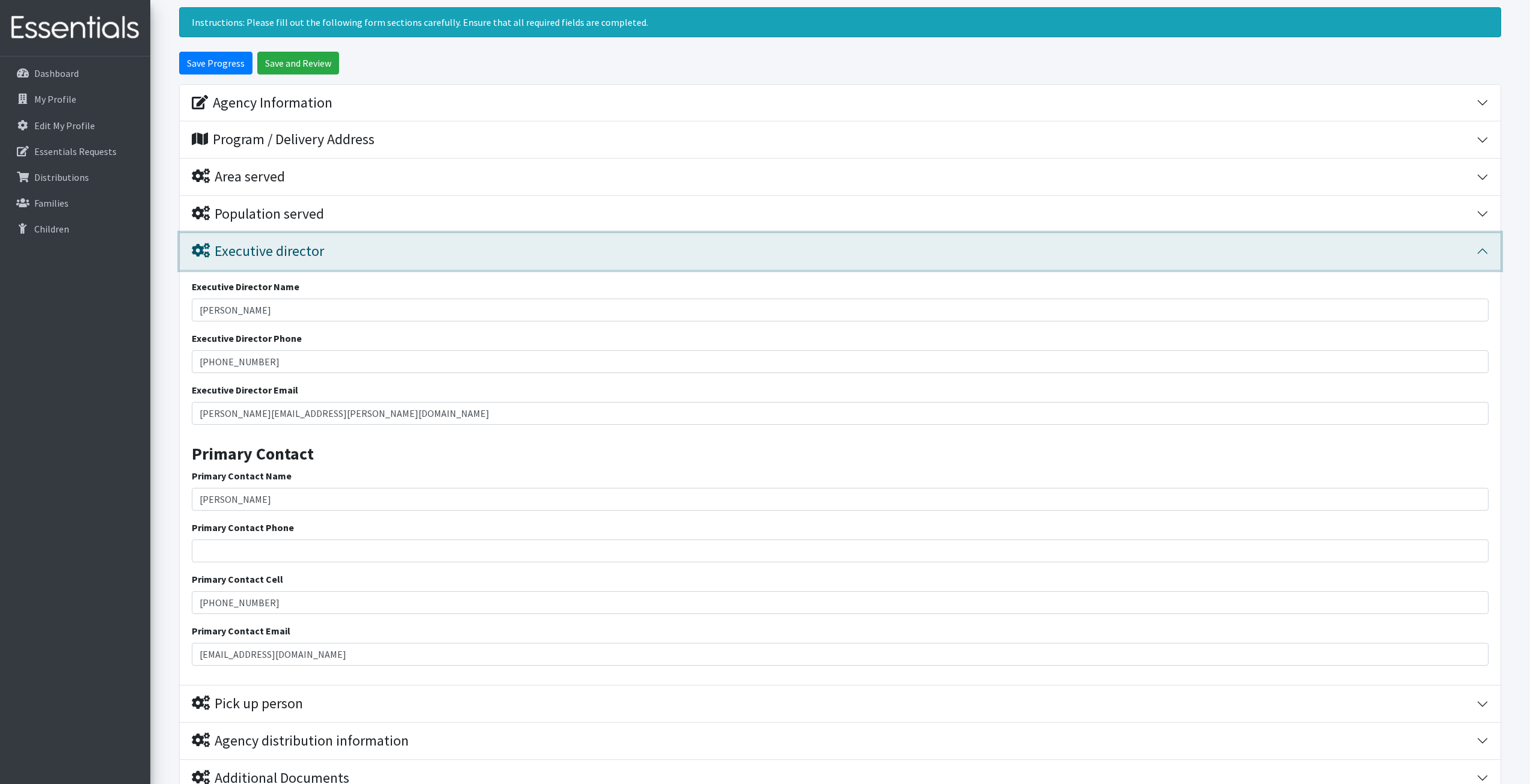
click at [290, 243] on div "Executive director" at bounding box center [258, 251] width 132 height 17
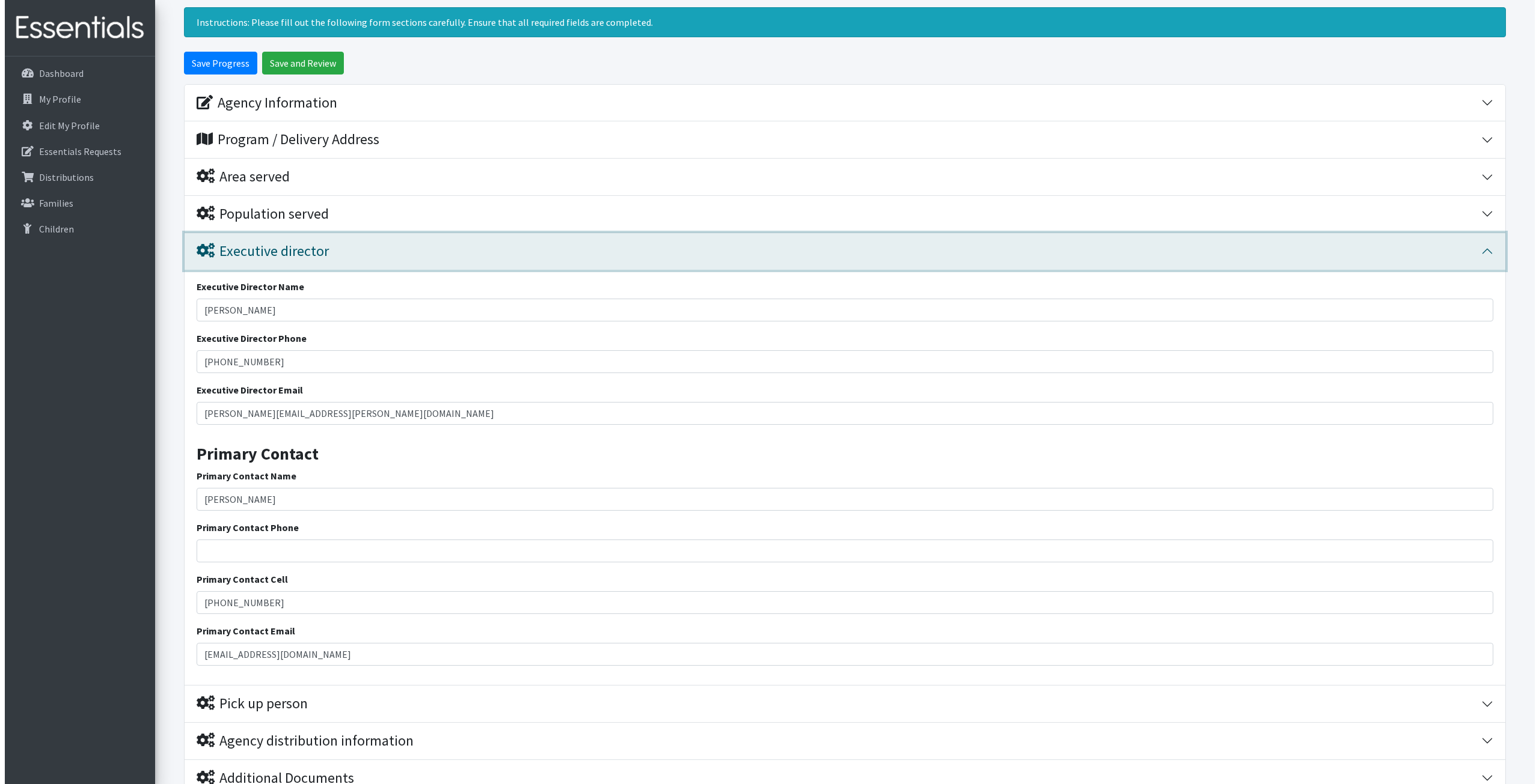
scroll to position [0, 0]
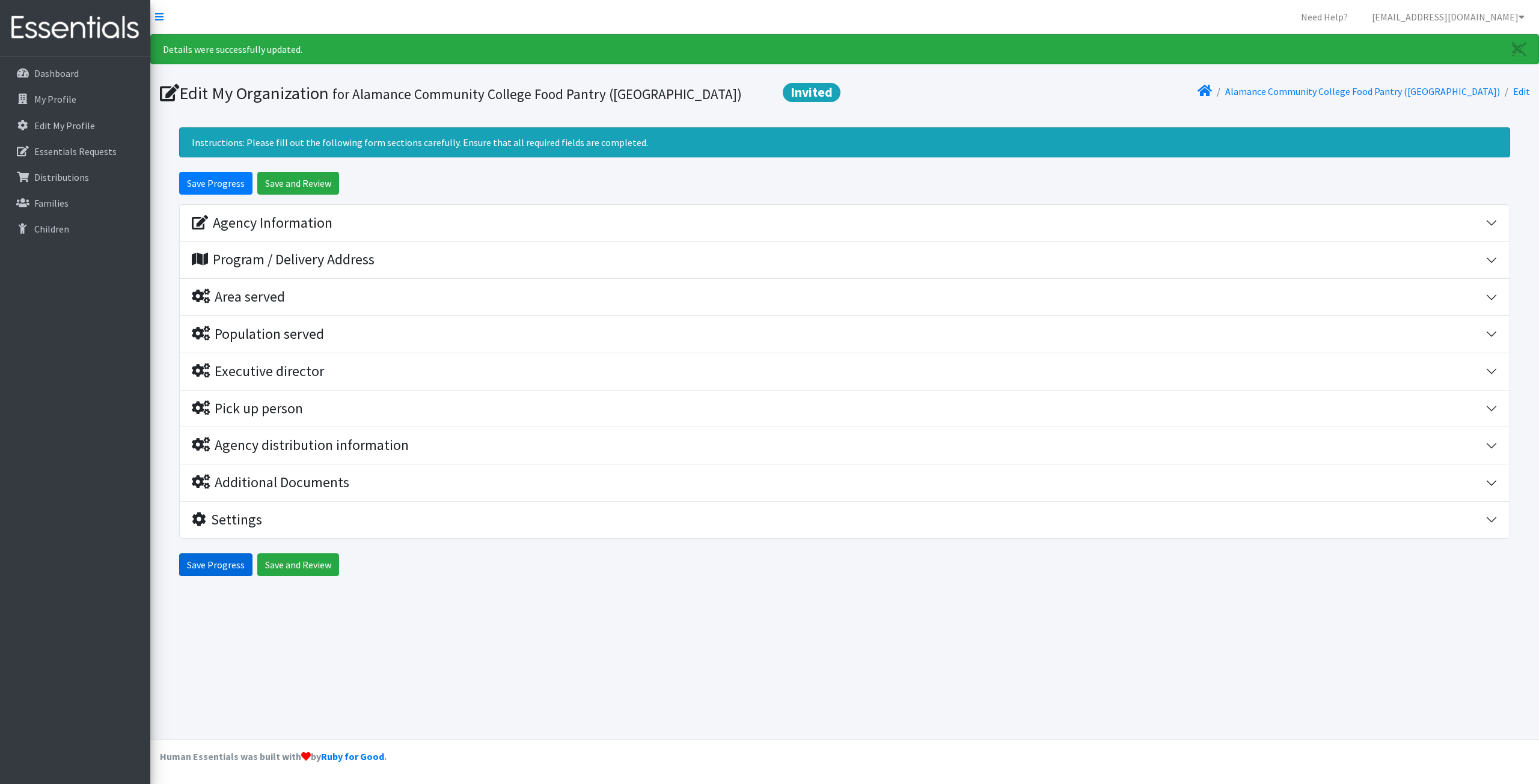
click at [203, 559] on input "Save Progress" at bounding box center [215, 565] width 73 height 23
click at [607, 525] on div "Settings" at bounding box center [838, 520] width 1294 height 17
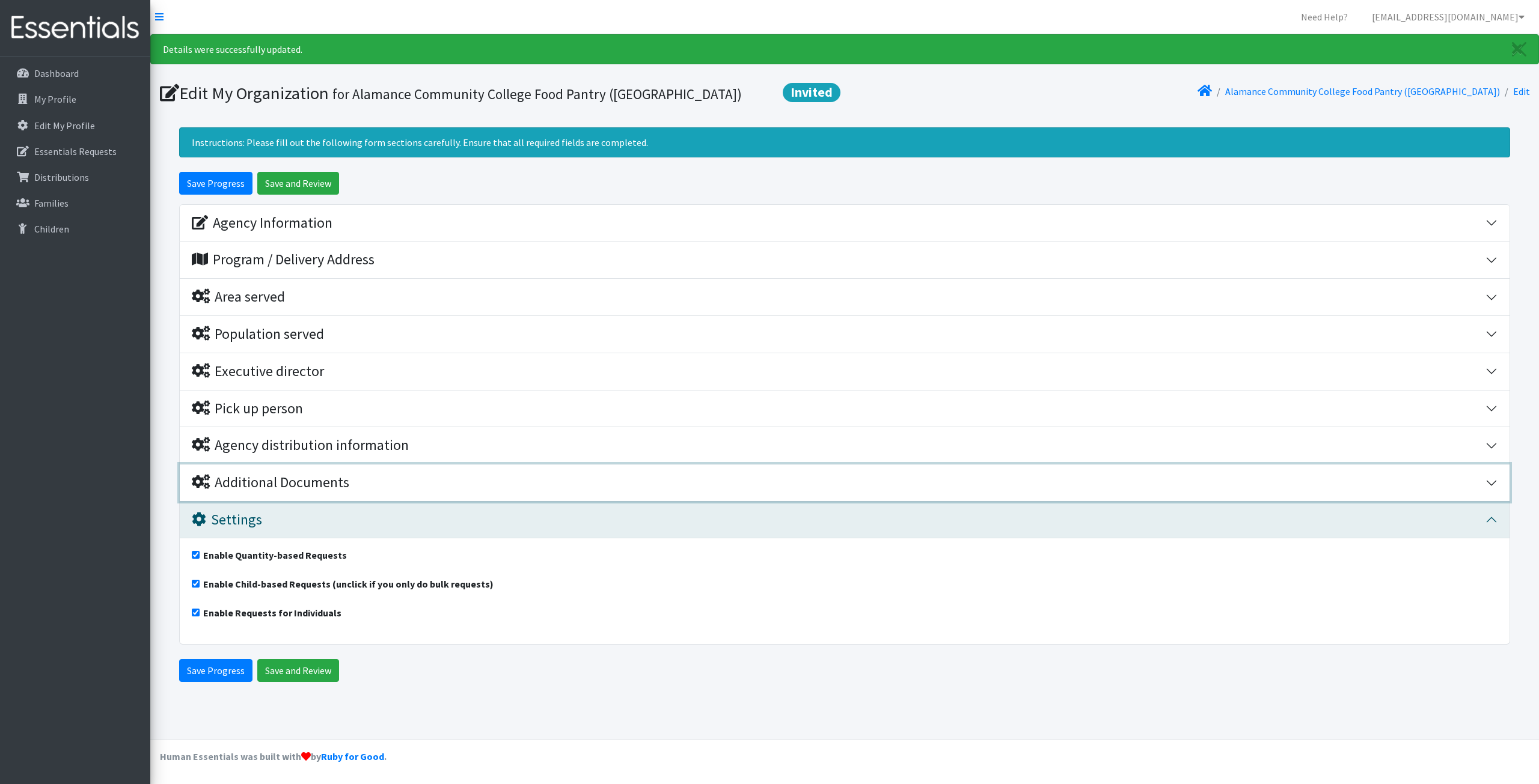
click at [321, 481] on div "Additional Documents" at bounding box center [270, 483] width 157 height 17
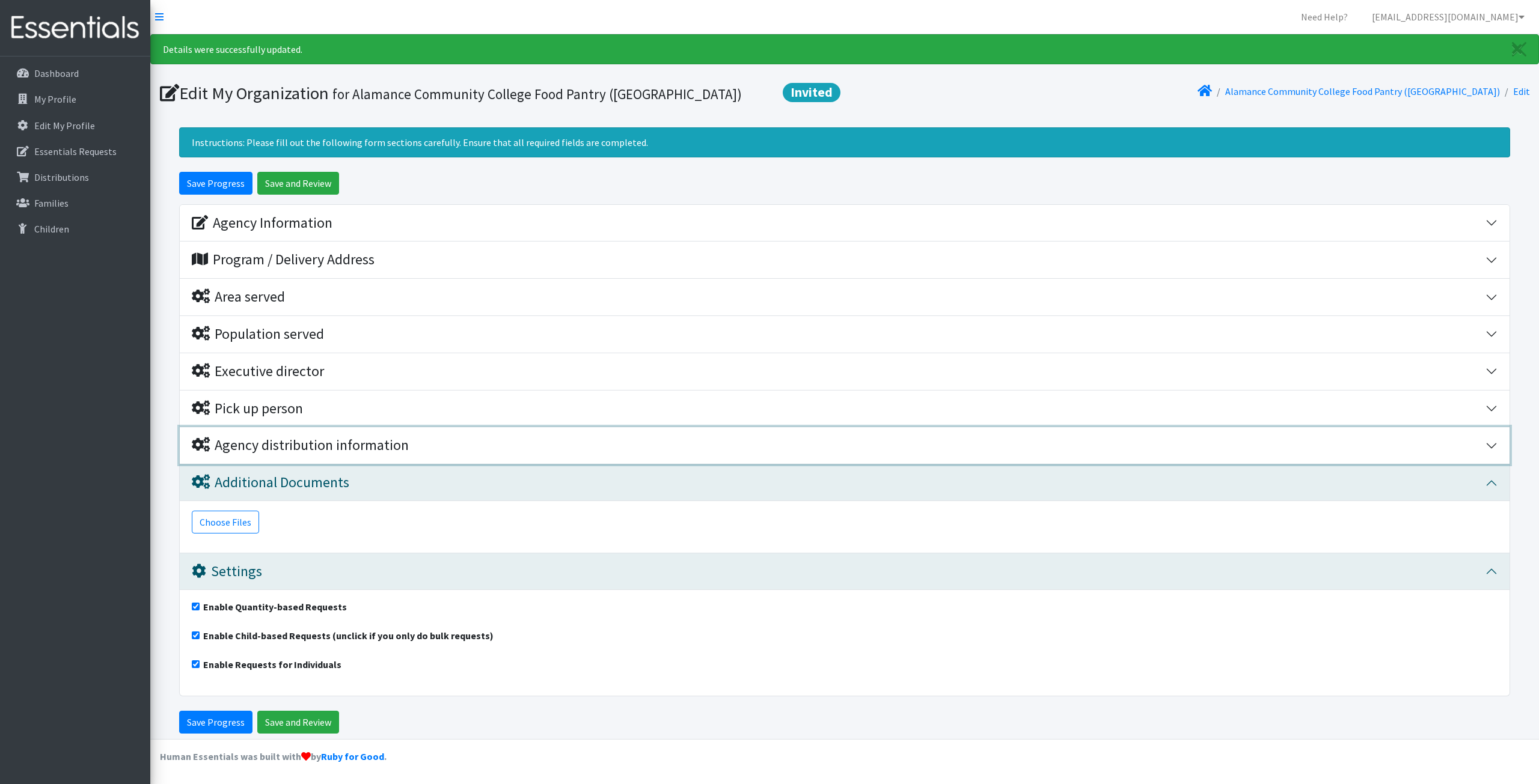
click at [298, 445] on div "Agency distribution information" at bounding box center [300, 445] width 217 height 17
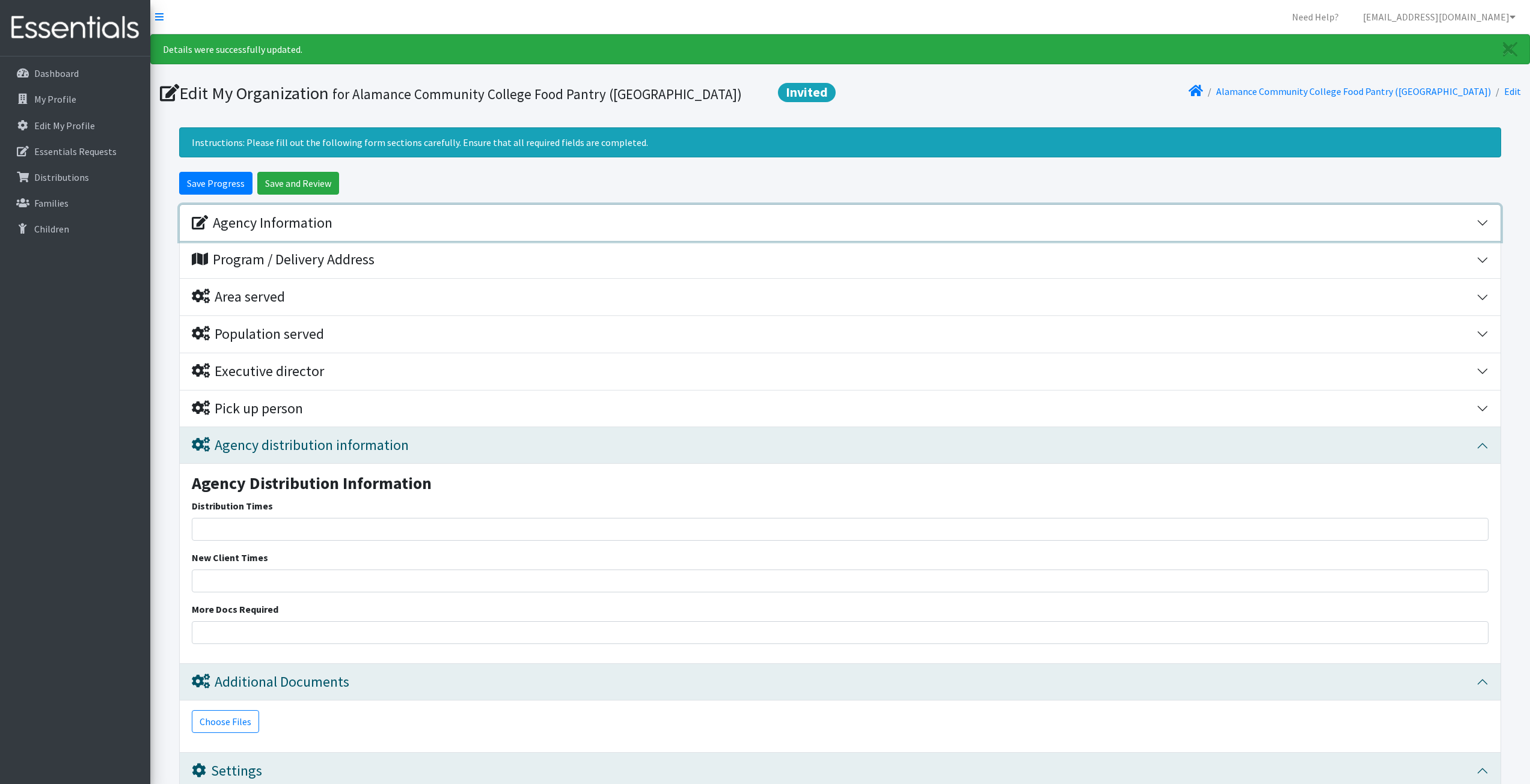
click at [293, 217] on div "Agency Information" at bounding box center [262, 223] width 141 height 17
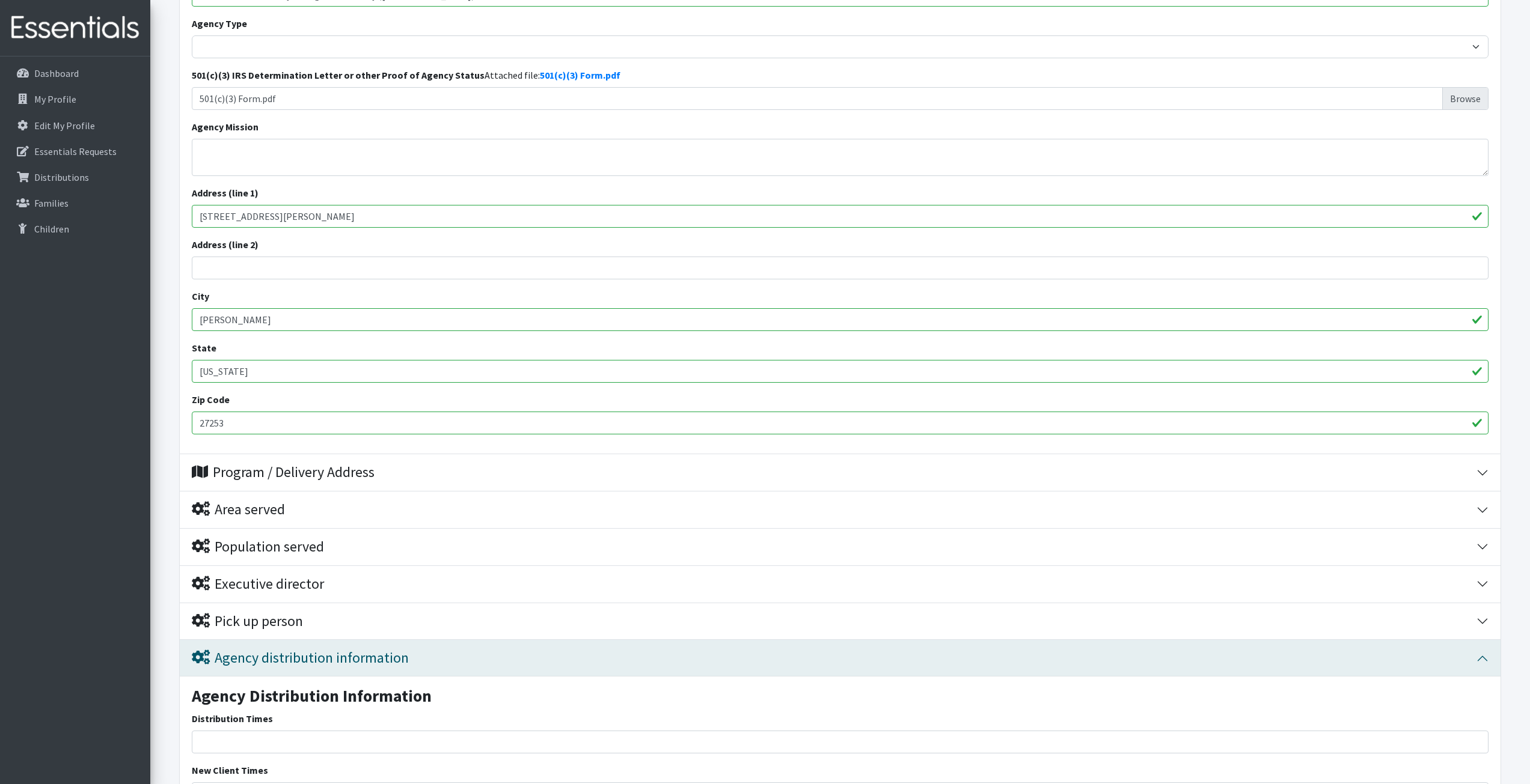
scroll to position [361, 0]
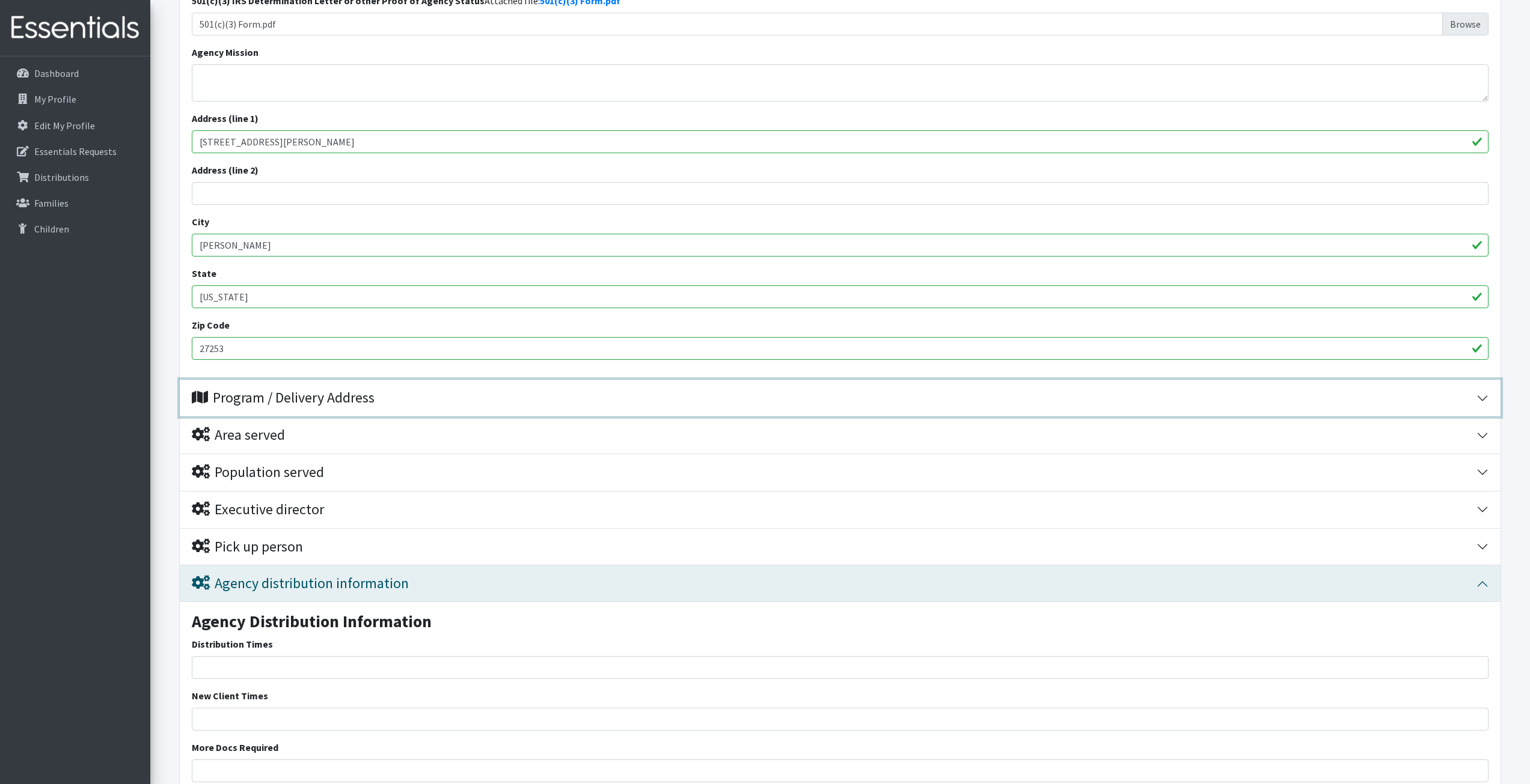
click at [228, 398] on div "Program / Delivery Address" at bounding box center [283, 398] width 183 height 17
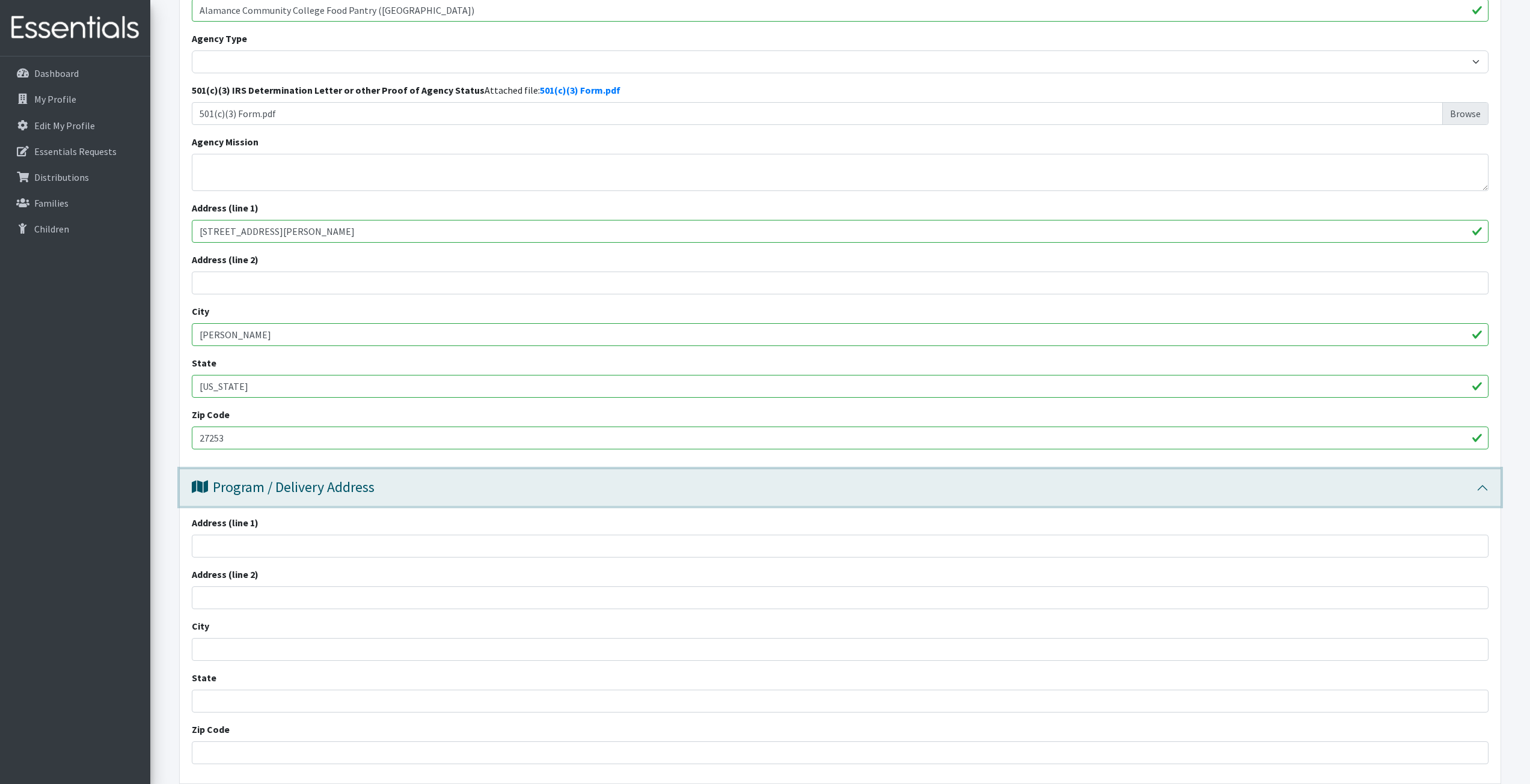
scroll to position [240, 0]
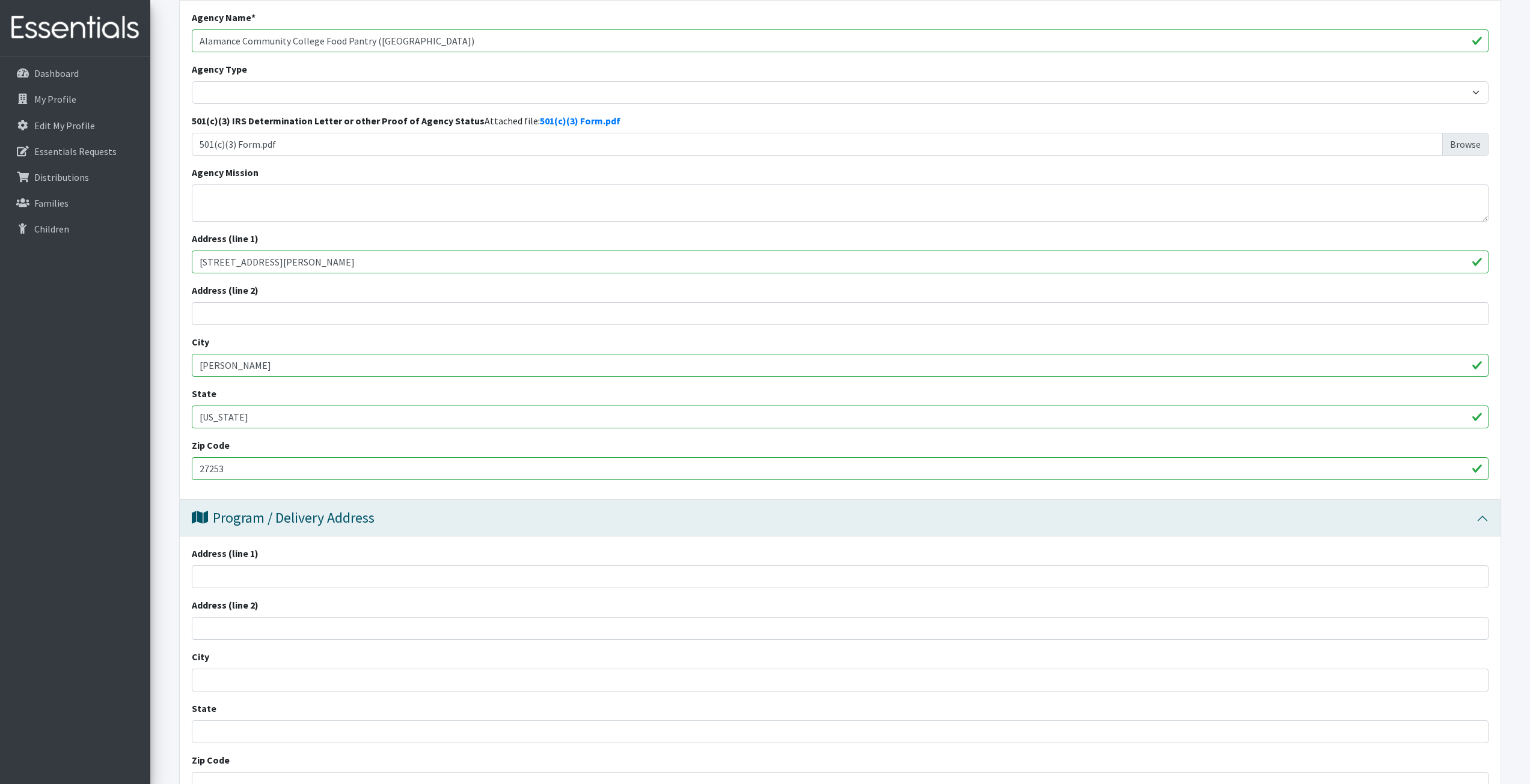
drag, startPoint x: 293, startPoint y: 257, endPoint x: 170, endPoint y: 253, distance: 123.1
click at [170, 253] on form "Save Progress Save and Review Agency Information Agency Name * Alamance Communi…" at bounding box center [840, 700] width 1380 height 1538
click at [294, 575] on input "Address (line 1)" at bounding box center [840, 576] width 1297 height 23
paste input "[STREET_ADDRESS][PERSON_NAME]"
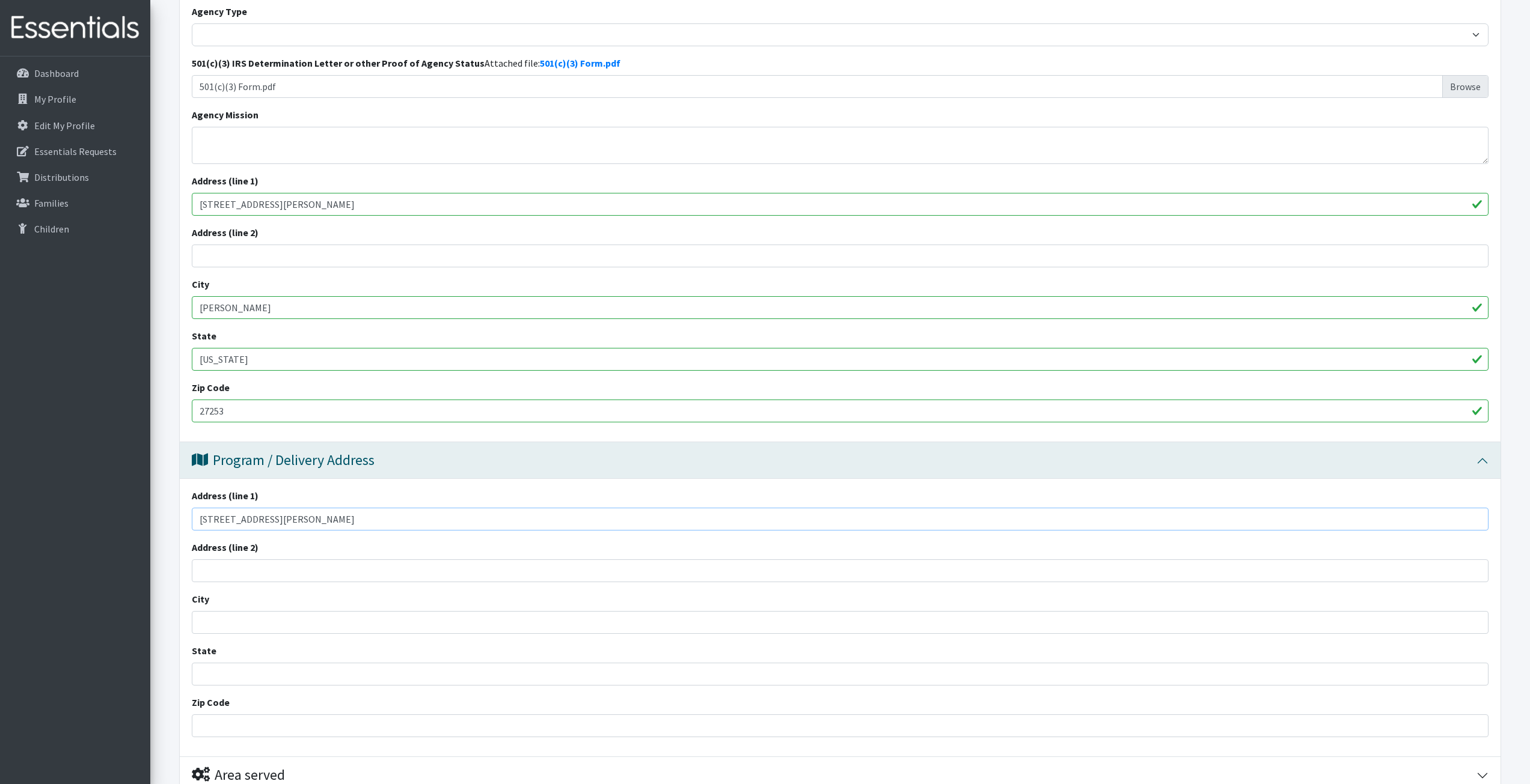
scroll to position [361, 0]
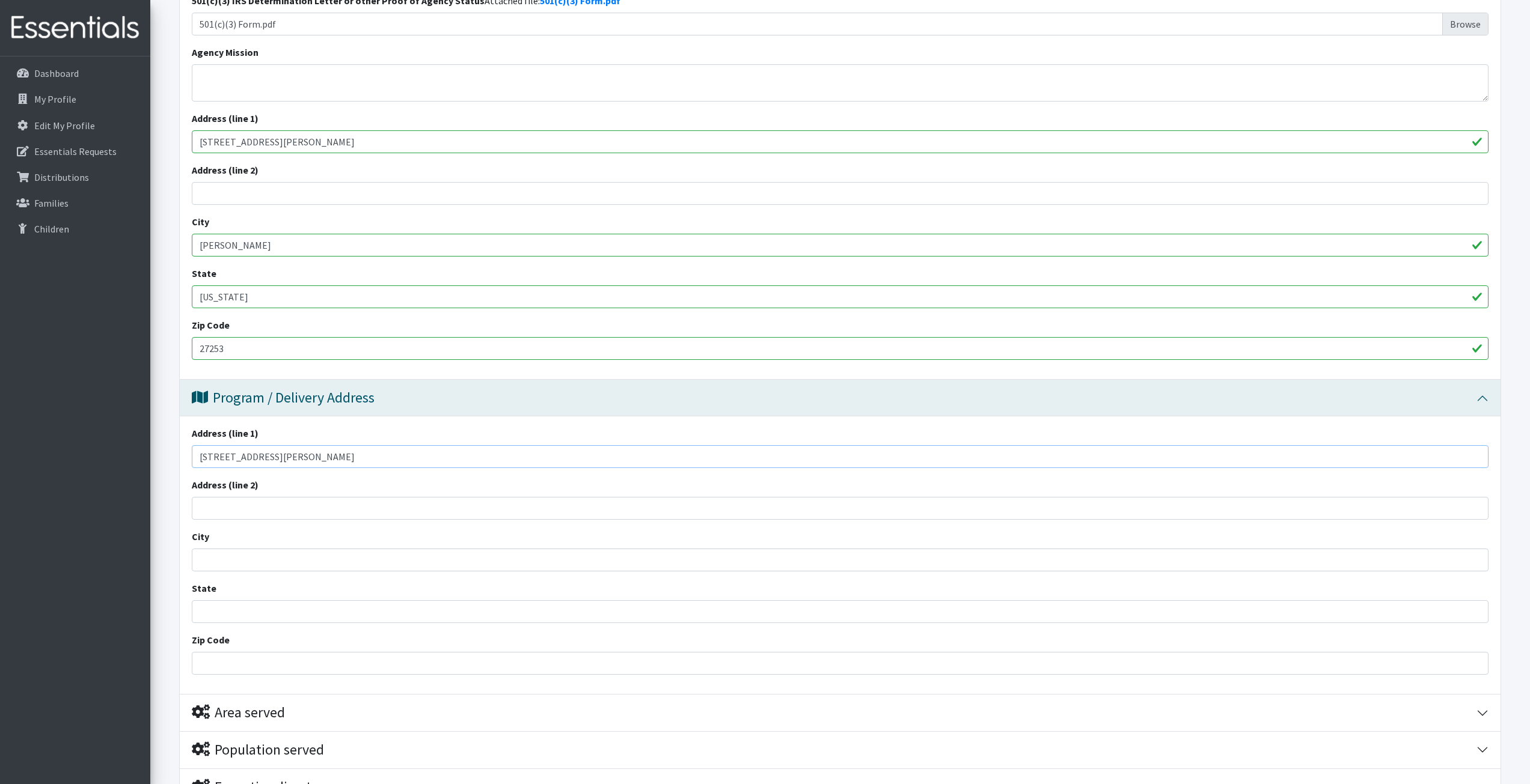
type input "[STREET_ADDRESS][PERSON_NAME]"
click at [259, 561] on input "City" at bounding box center [840, 560] width 1297 height 23
type input "[PERSON_NAME]"
click at [270, 611] on input "State" at bounding box center [840, 611] width 1297 height 23
type input "[US_STATE]"
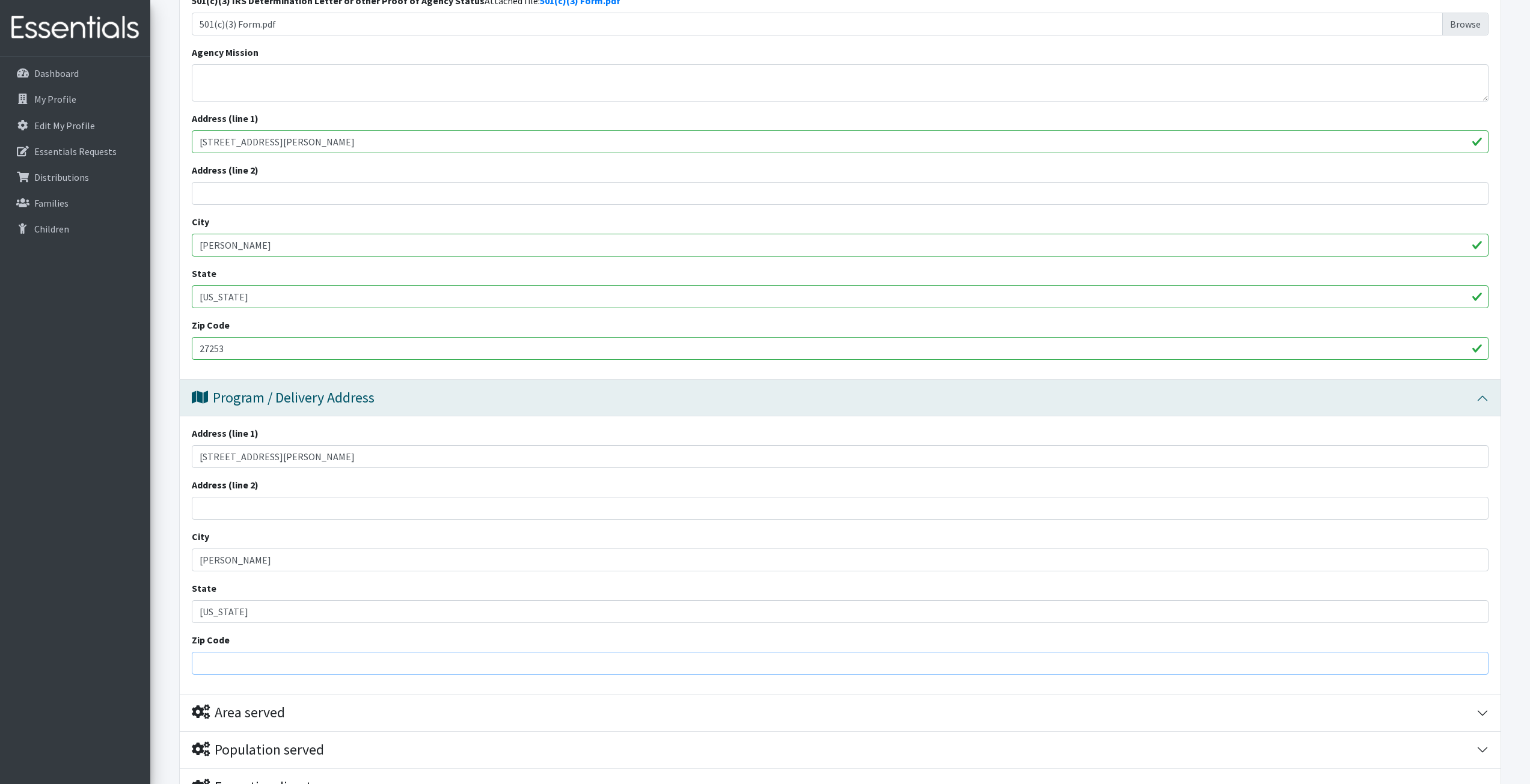
click at [264, 662] on input "Zip Code" at bounding box center [840, 663] width 1297 height 23
click at [285, 657] on input "Zip Code" at bounding box center [840, 663] width 1297 height 23
click at [285, 668] on input "Zip Code" at bounding box center [840, 663] width 1297 height 23
click at [179, 641] on div "Program / Delivery Address Address (line 1) 1247 Jimmie Kerr Rd Address (line 2…" at bounding box center [840, 537] width 1322 height 315
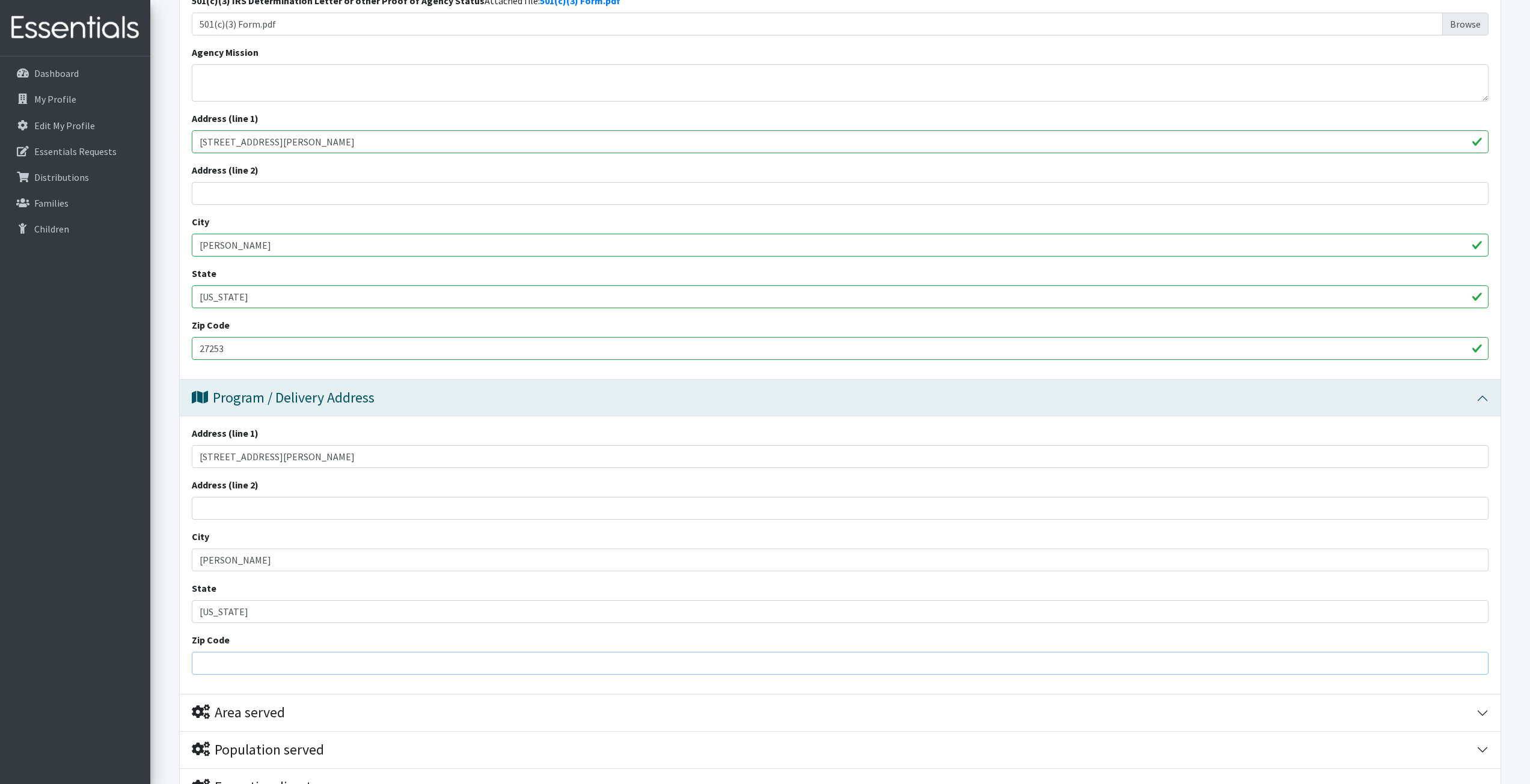
click at [239, 662] on input "Zip Code" at bounding box center [840, 663] width 1297 height 23
type input "2"
click at [551, 650] on div "Zip Code" at bounding box center [840, 654] width 1297 height 42
click at [542, 667] on input "Zip Code" at bounding box center [840, 663] width 1297 height 23
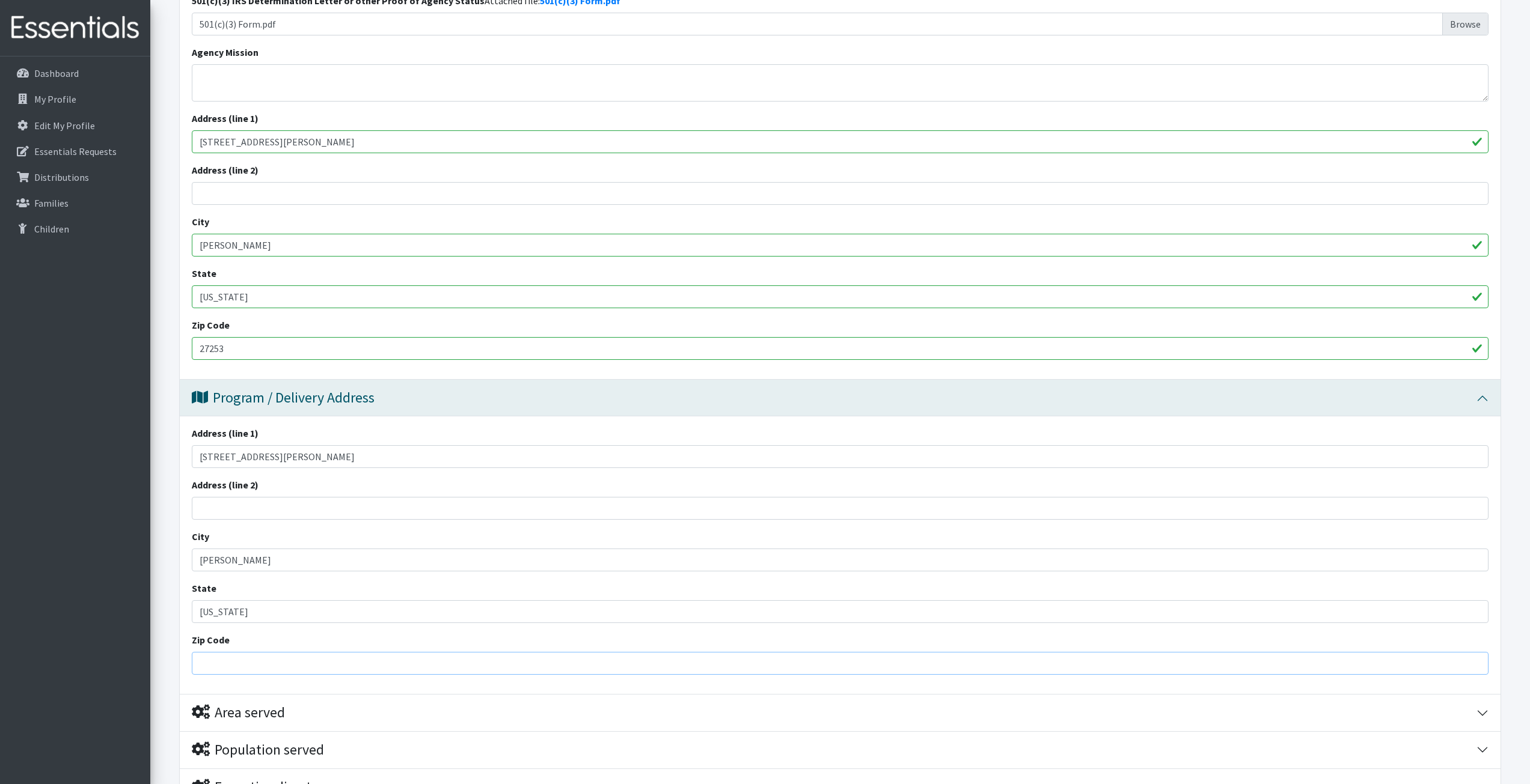
click at [542, 667] on input "Zip Code" at bounding box center [840, 663] width 1297 height 23
click at [1479, 662] on input "1" at bounding box center [840, 663] width 1297 height 23
click at [1479, 668] on input "0" at bounding box center [840, 663] width 1297 height 23
type input "0"
type input "27253"
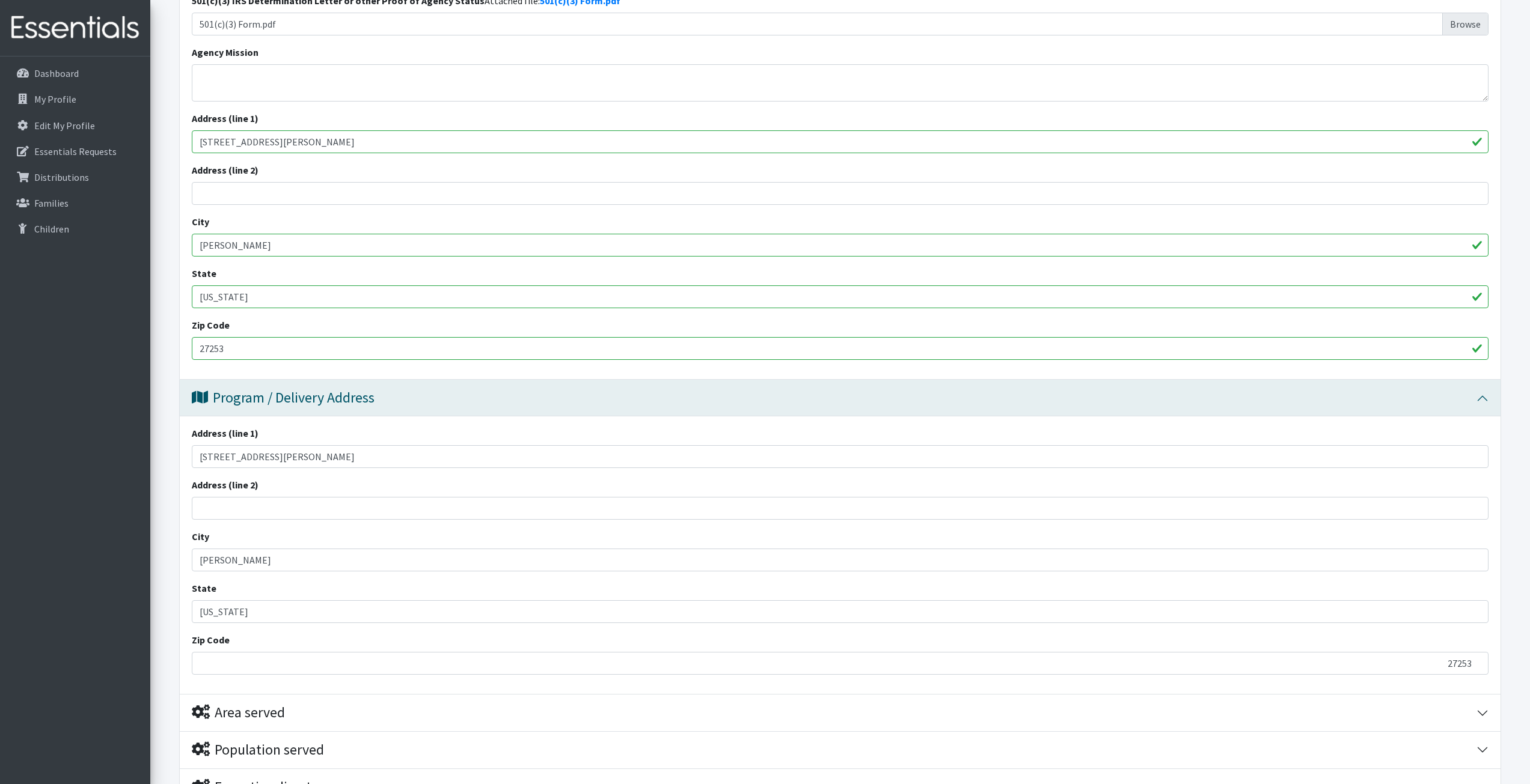
click at [1526, 634] on form "Save Progress Save and Review Agency Information Agency Name * Alamance Communi…" at bounding box center [840, 580] width 1380 height 1538
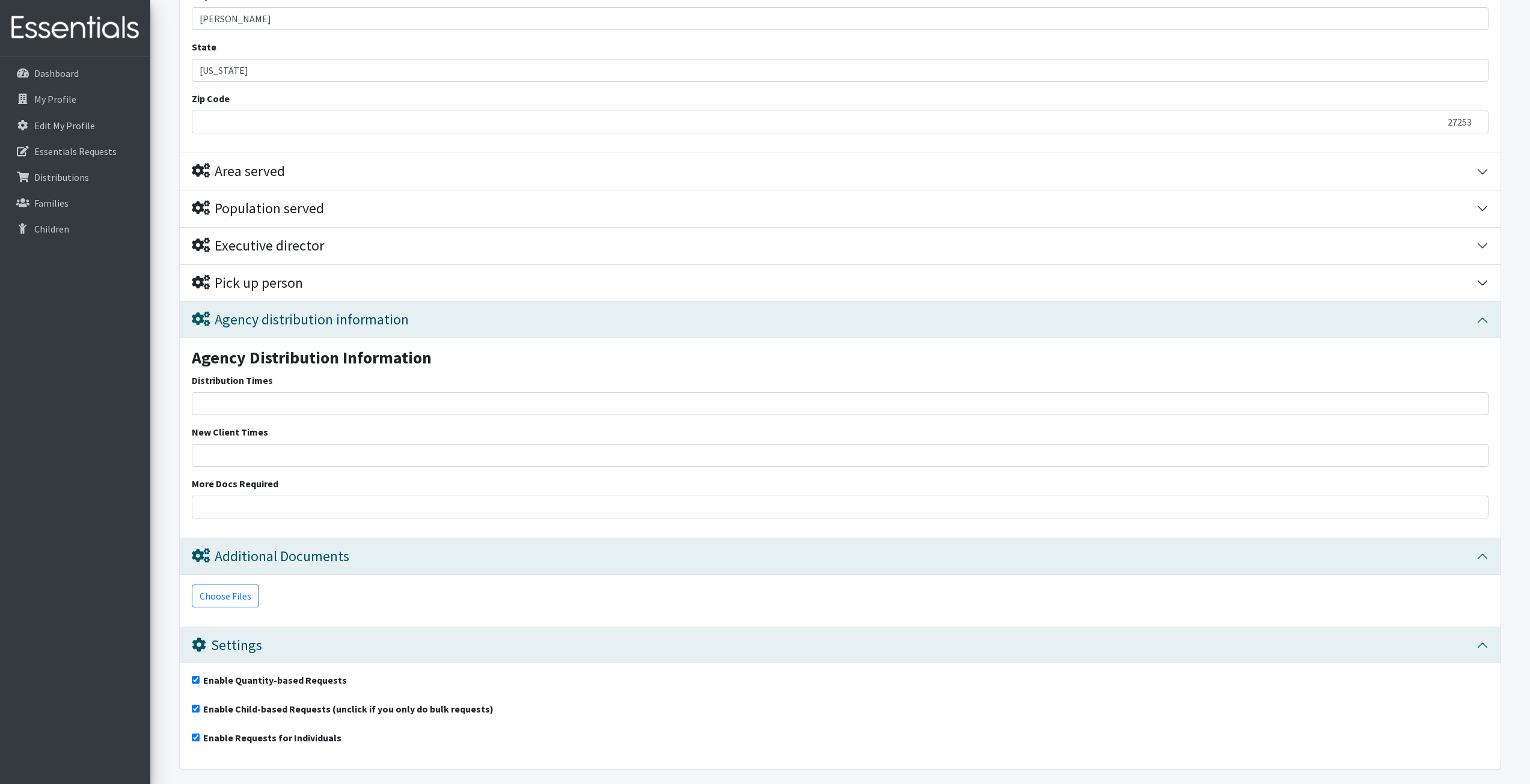
scroll to position [979, 0]
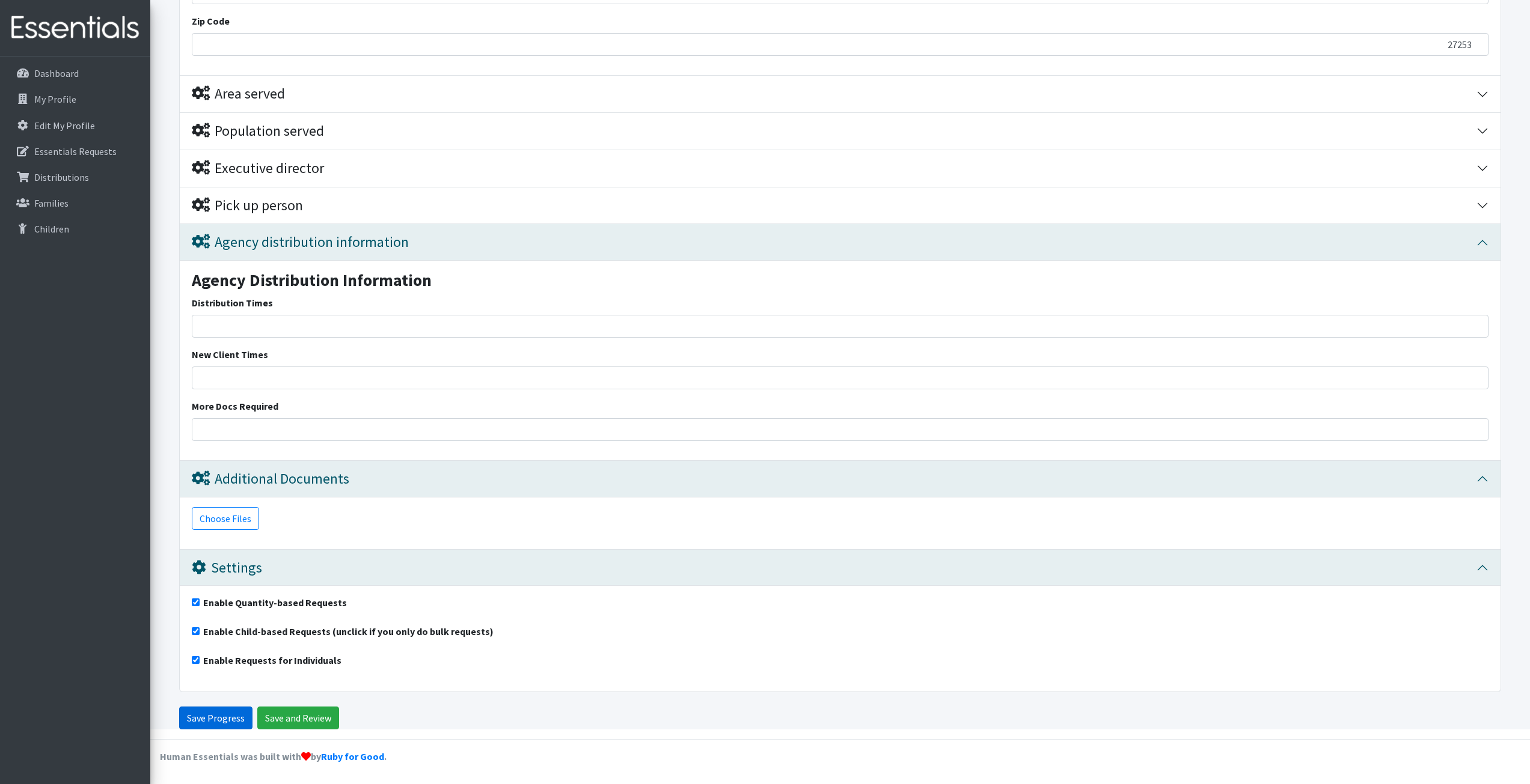
click at [207, 721] on input "Save Progress" at bounding box center [215, 718] width 73 height 23
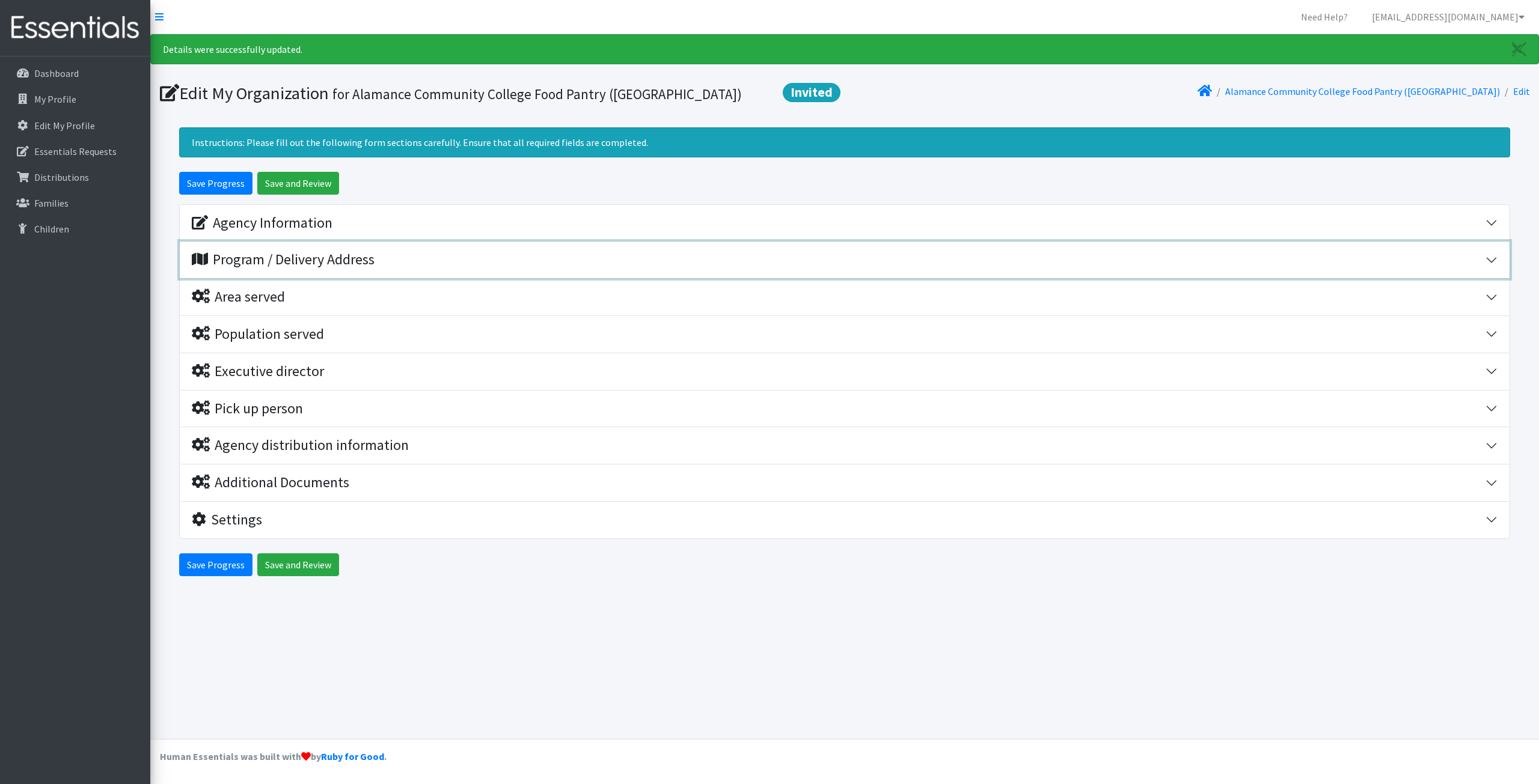
click at [373, 261] on div "Program / Delivery Address" at bounding box center [283, 260] width 183 height 17
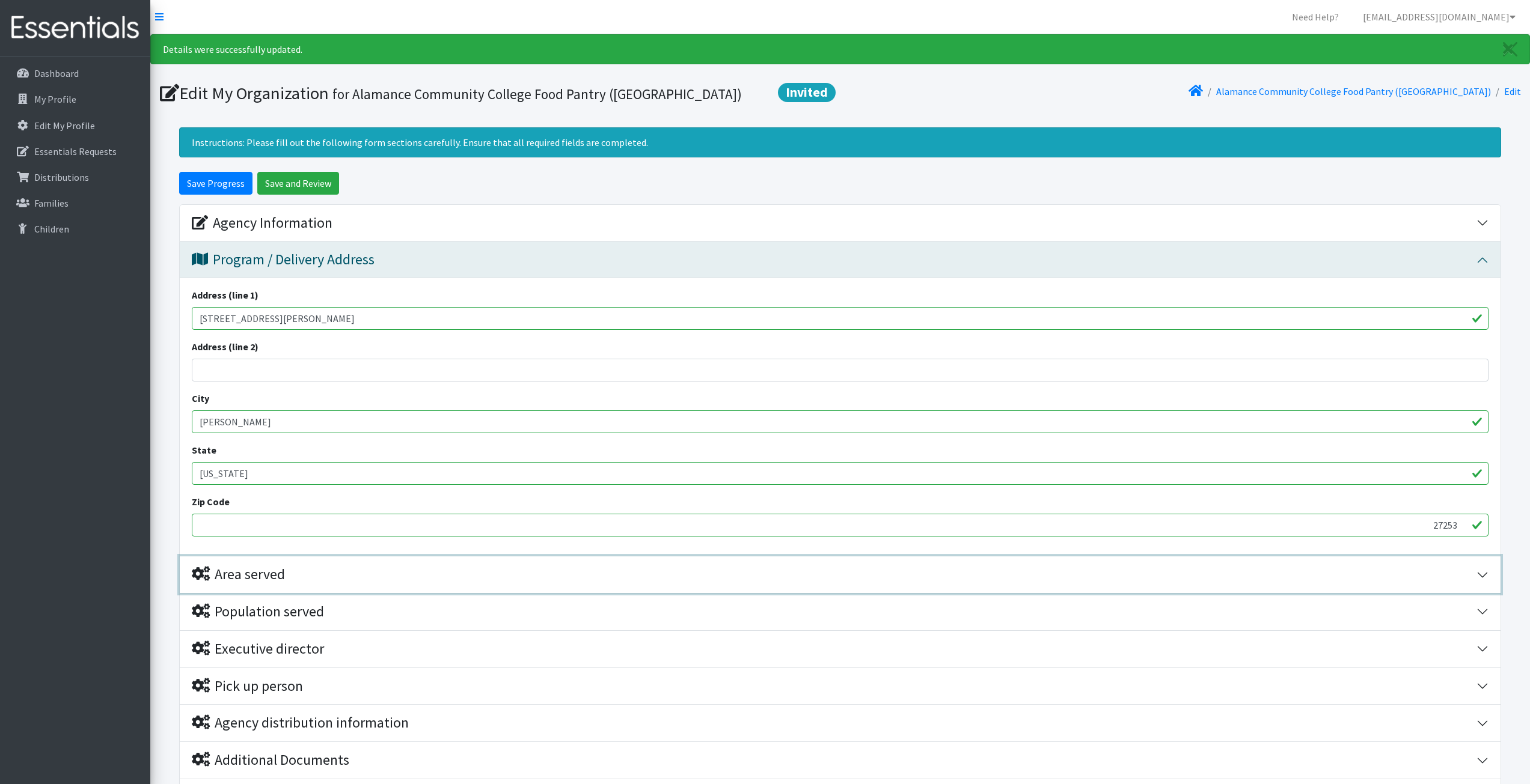
click at [341, 560] on button "Area served" at bounding box center [840, 575] width 1321 height 37
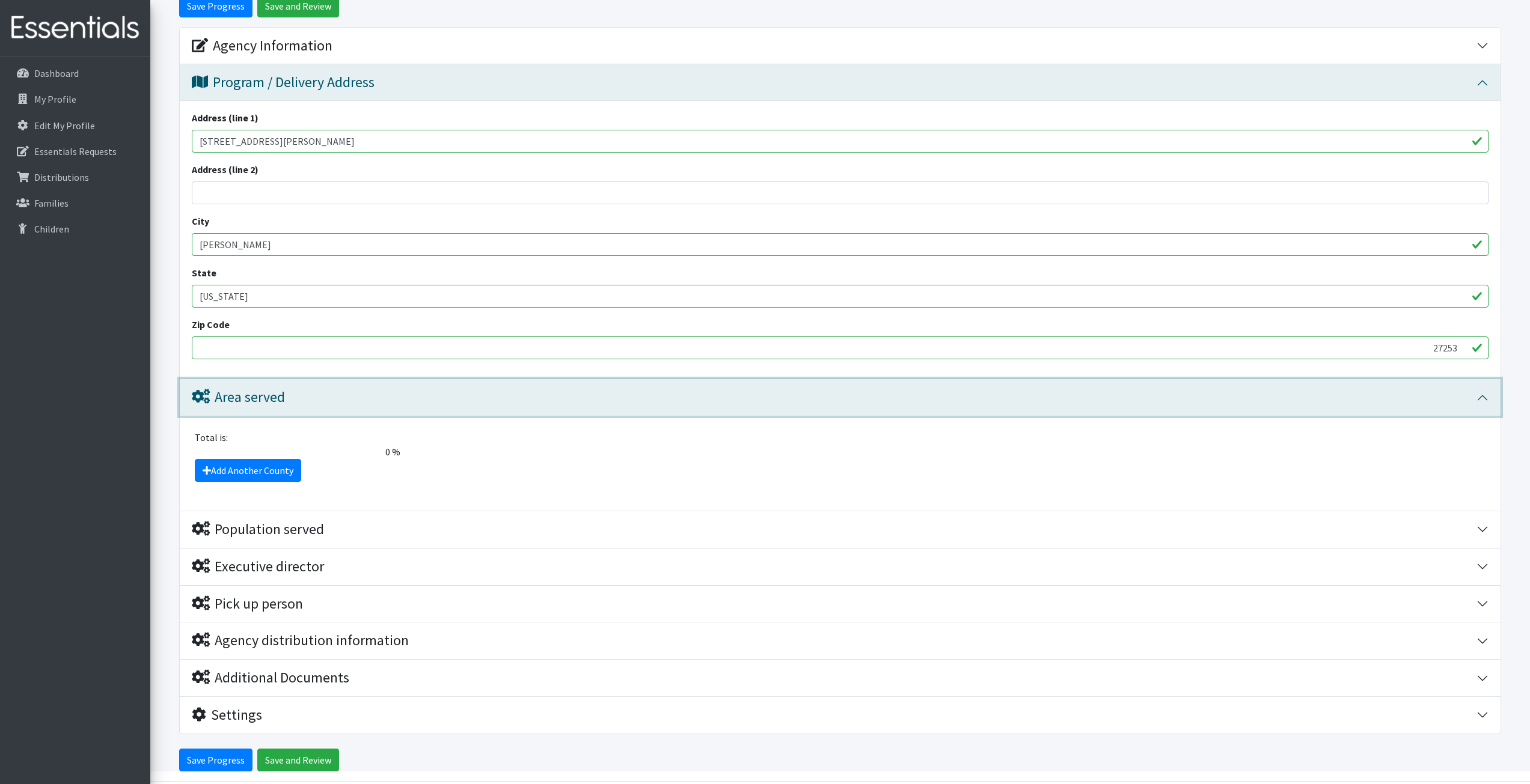
scroll to position [180, 0]
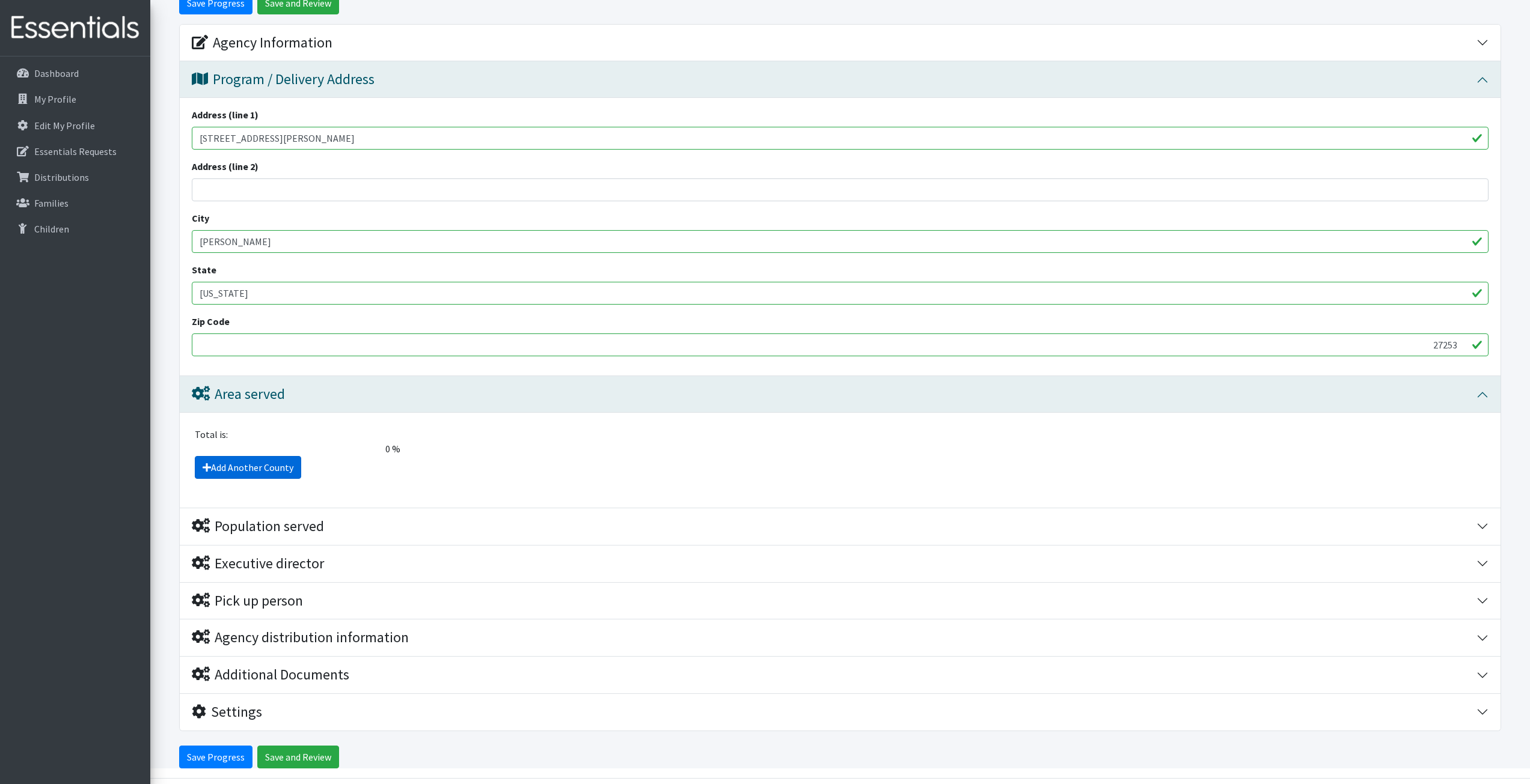
click at [263, 466] on link "Add Another County" at bounding box center [248, 467] width 106 height 23
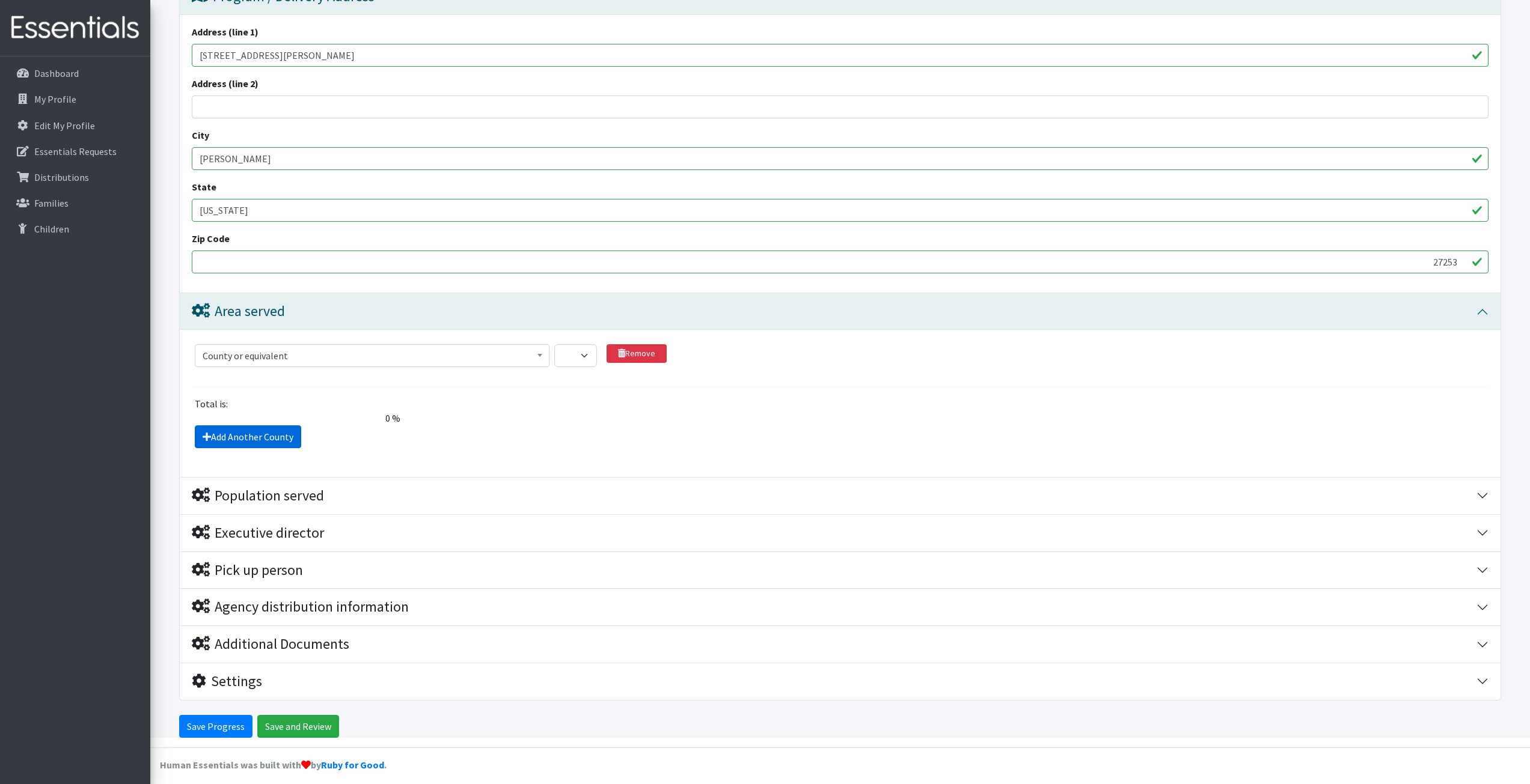
scroll to position [272, 0]
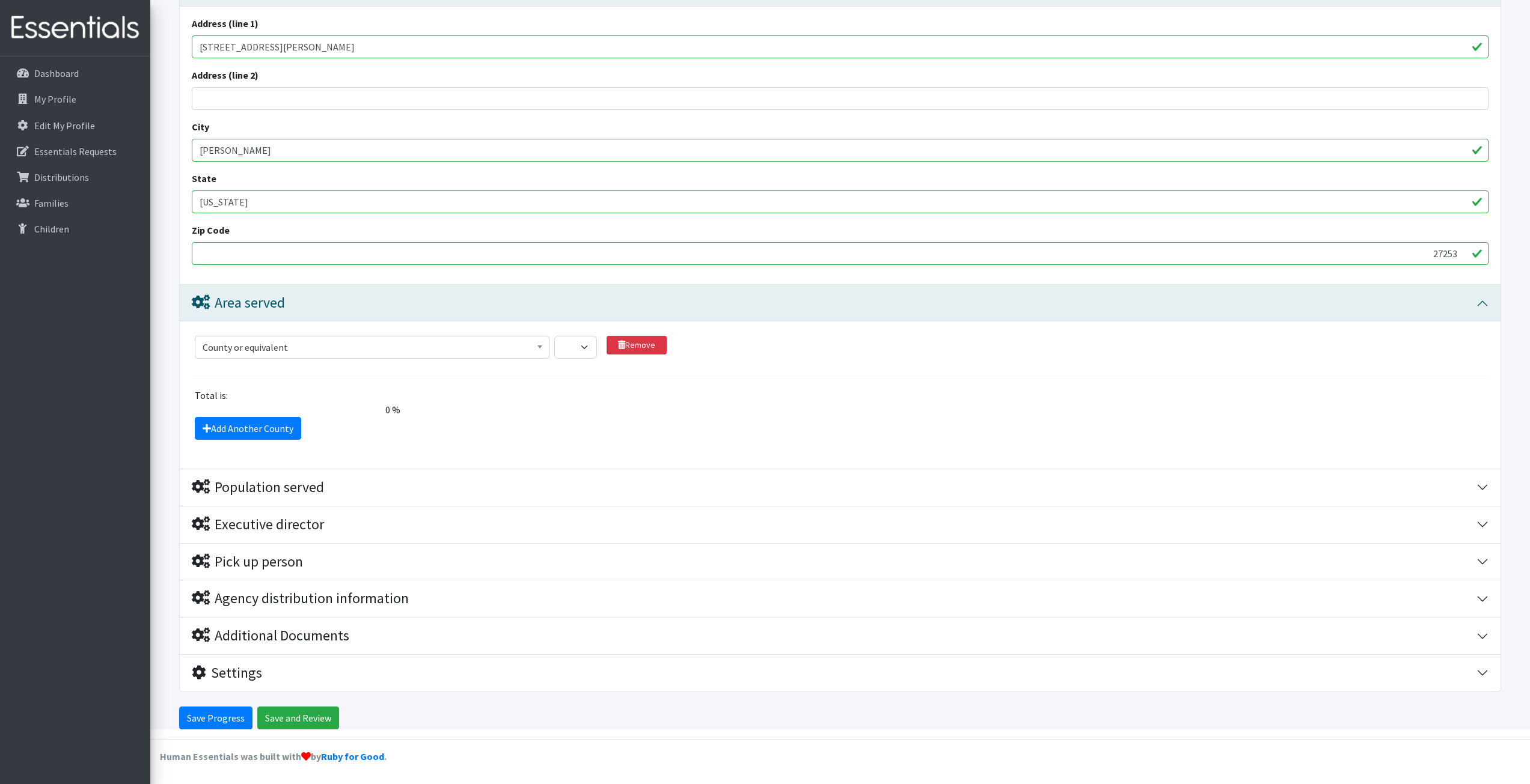
click at [312, 338] on span "County or equivalent" at bounding box center [372, 347] width 355 height 23
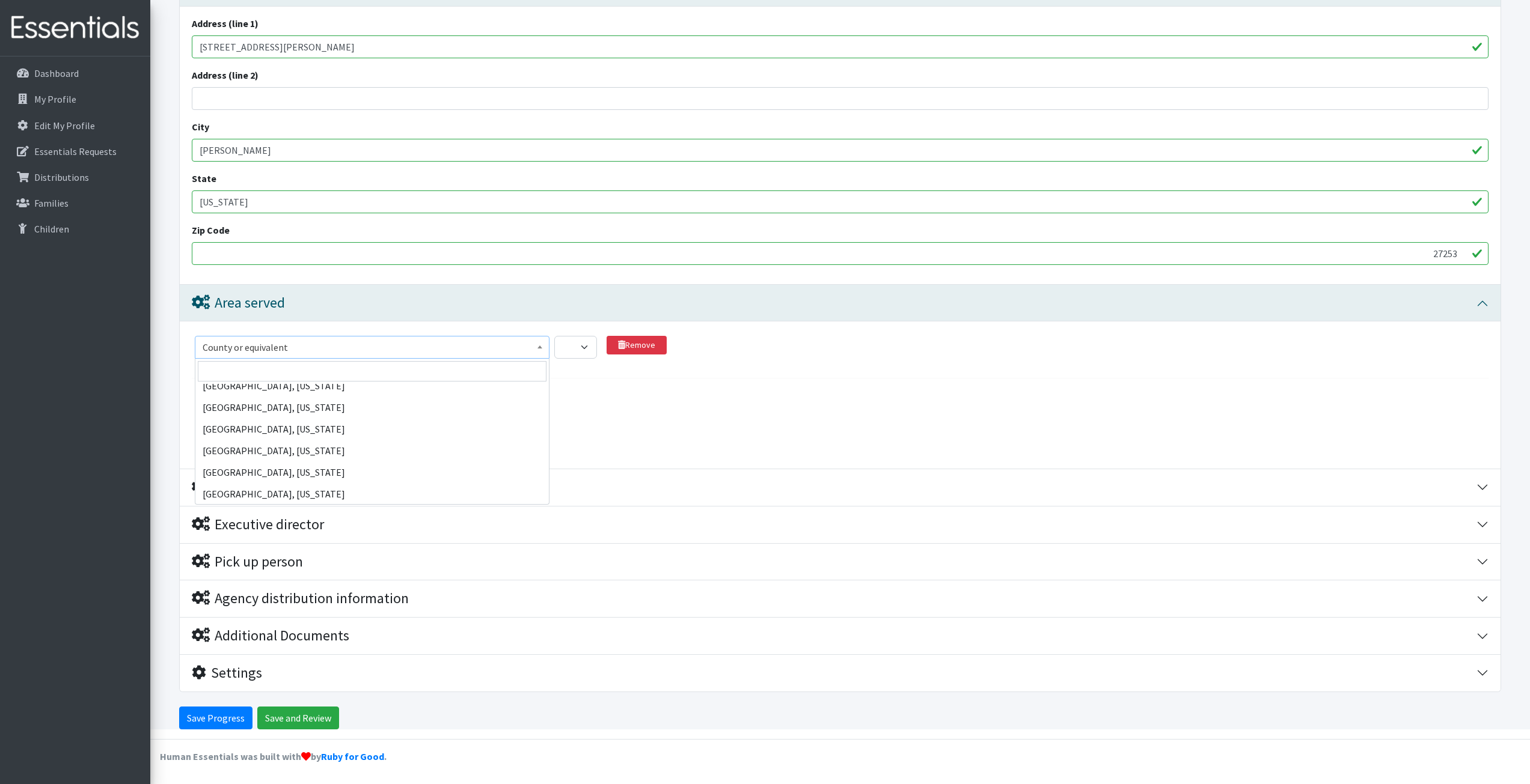
scroll to position [601, 0]
select select "30"
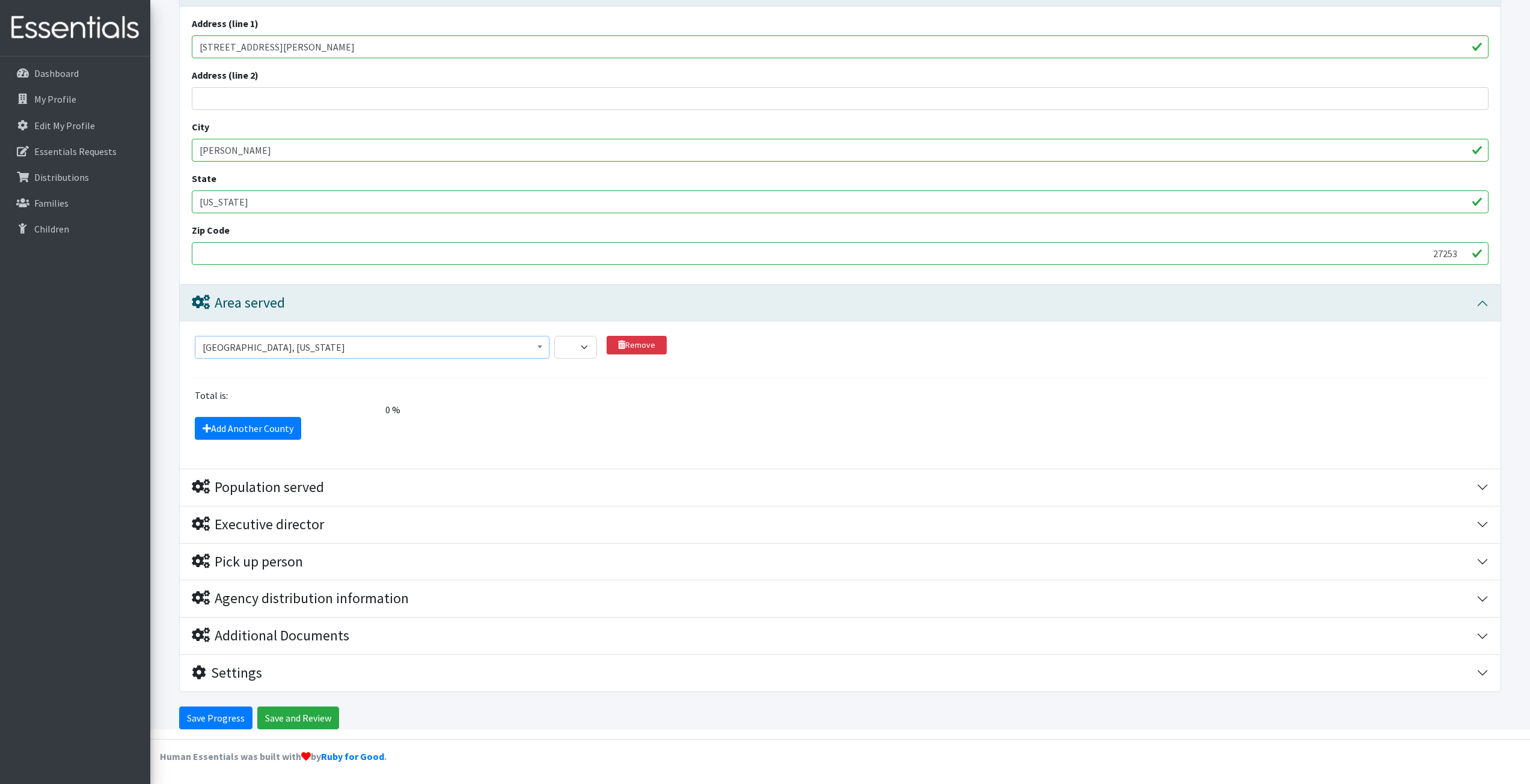
click at [707, 401] on div "Total is:" at bounding box center [840, 395] width 1306 height 14
click at [572, 346] on select "1 2 3 4 5 6 7 8 9 10 11 12 13 14 15 16 17 18 19 20 21 22 23 24 25 26 27 28 29 3…" at bounding box center [575, 347] width 42 height 23
click at [684, 396] on div "Total is:" at bounding box center [840, 395] width 1306 height 14
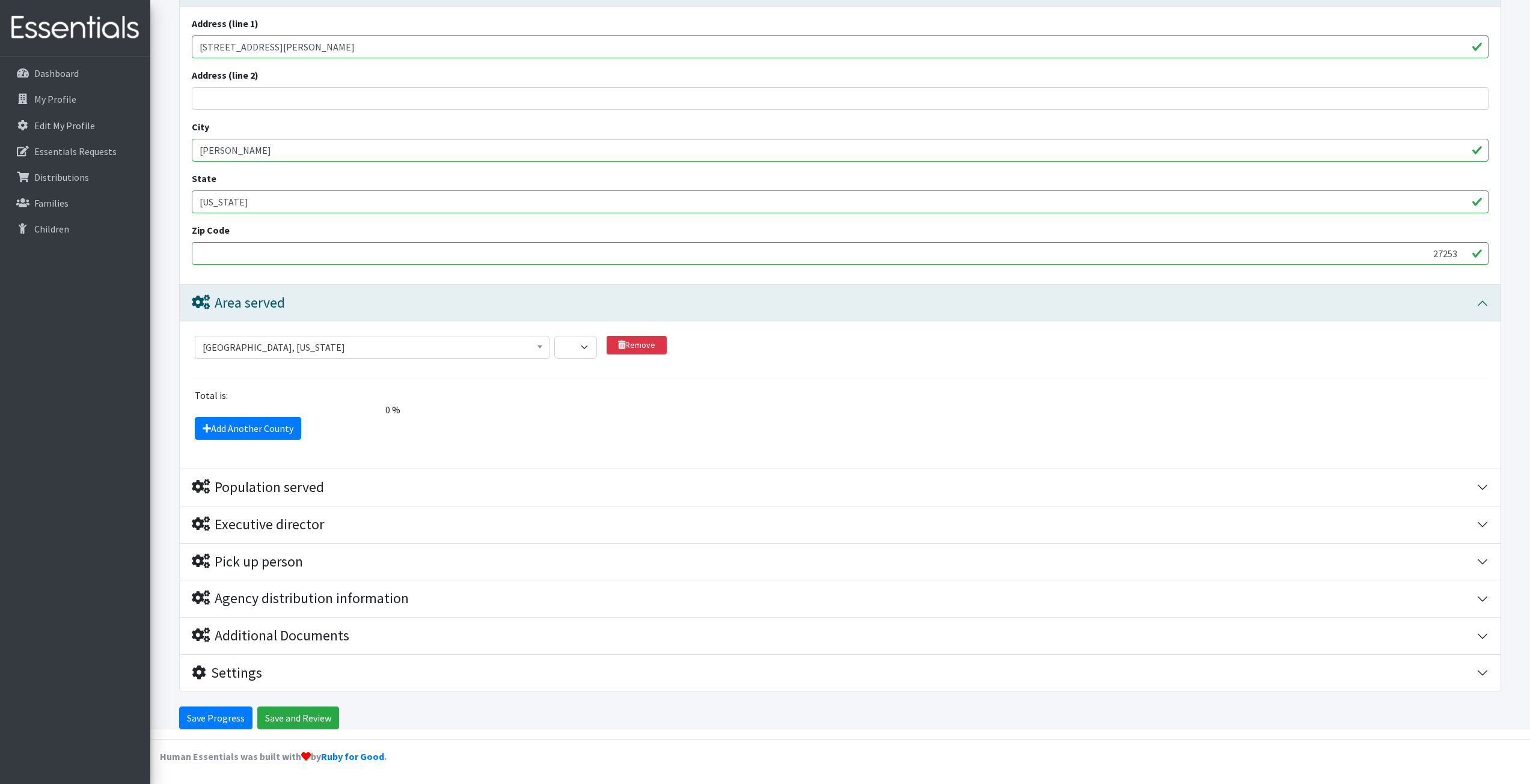
click at [593, 404] on div "Total is: 0 % The total client share must be either 0 or 100 %." at bounding box center [840, 402] width 1306 height 29
click at [285, 558] on div "Pick up person" at bounding box center [247, 562] width 111 height 17
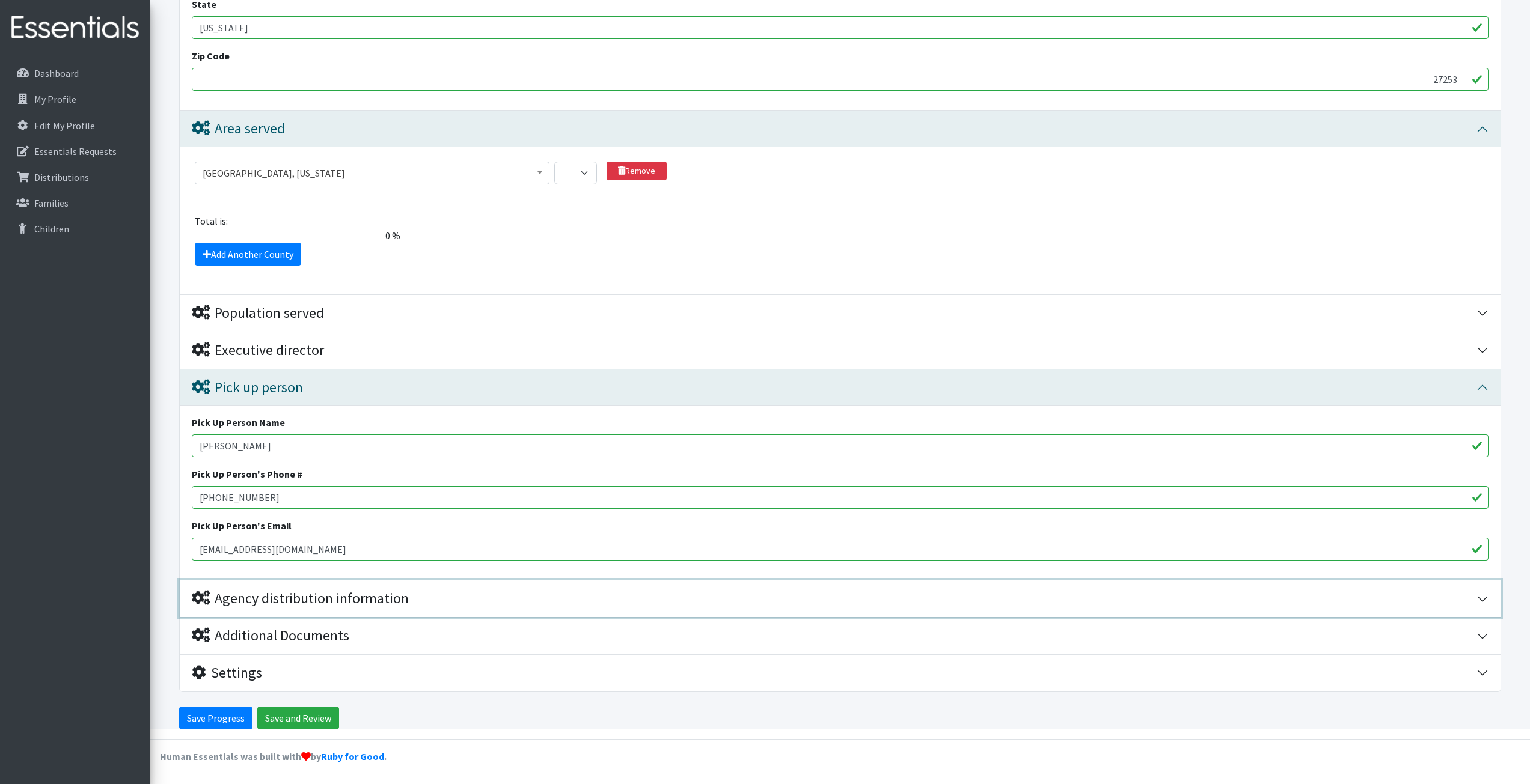
click at [264, 599] on div "Agency distribution information" at bounding box center [300, 598] width 217 height 17
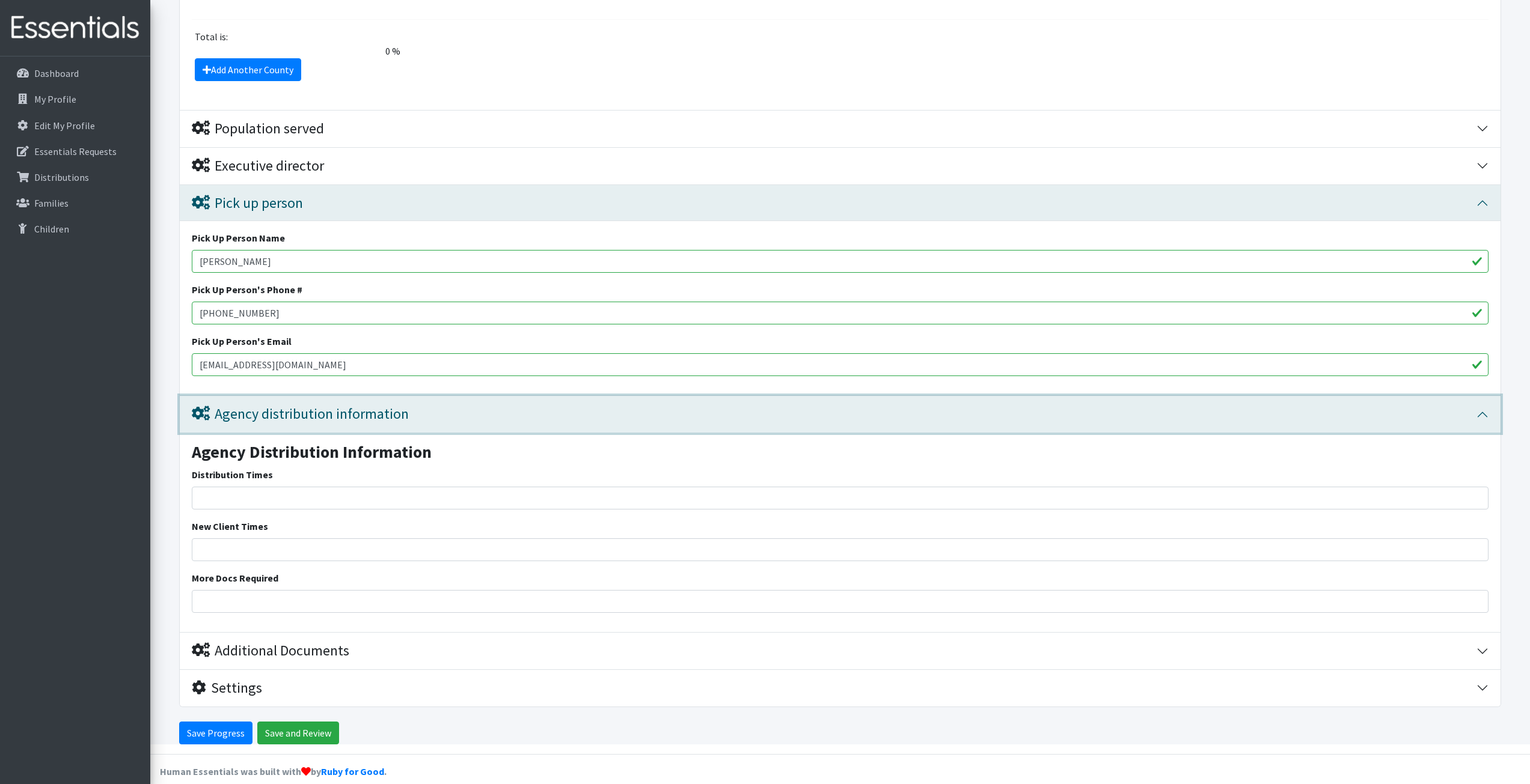
scroll to position [645, 0]
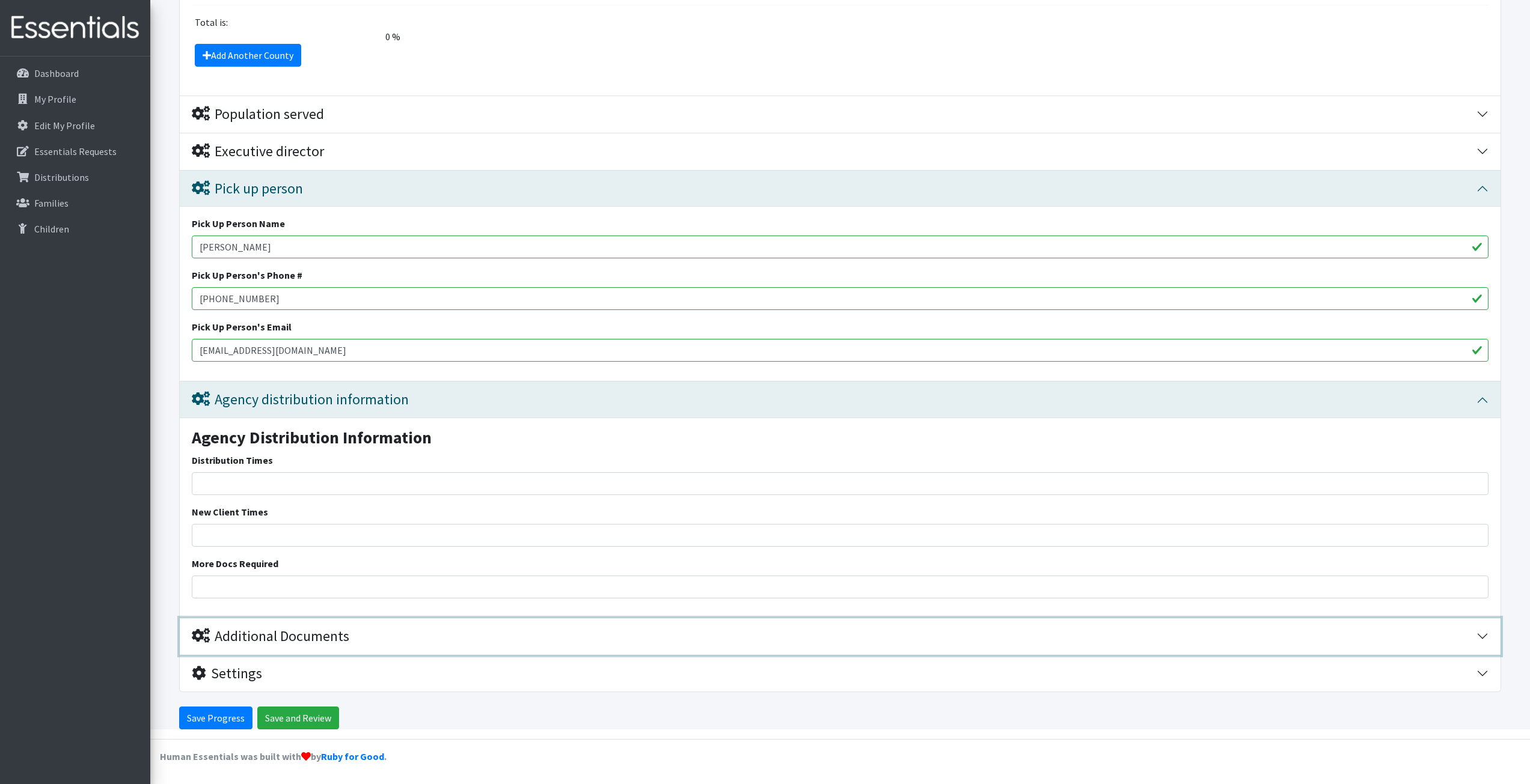
click at [276, 628] on div "Additional Documents" at bounding box center [270, 637] width 157 height 17
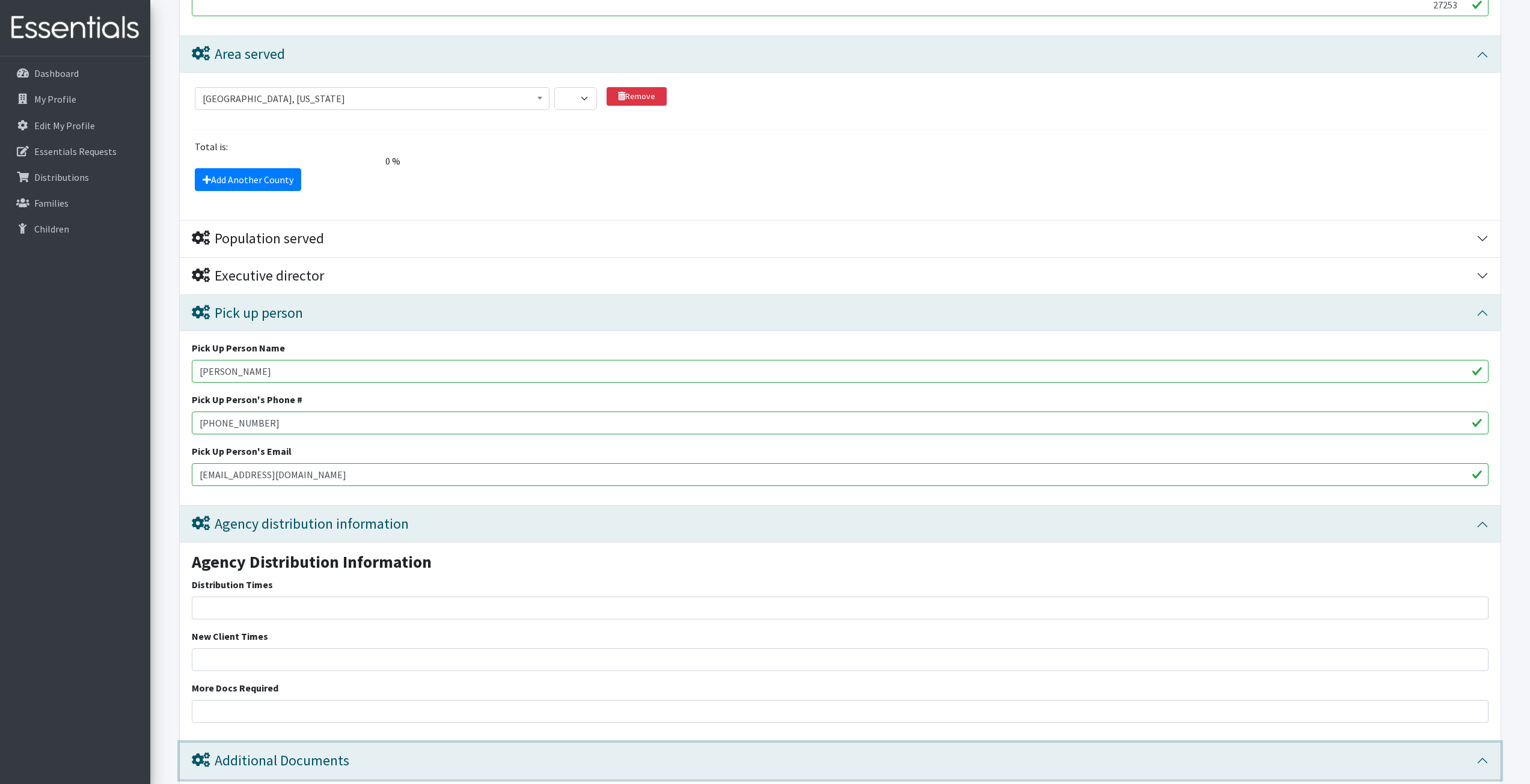
scroll to position [516, 0]
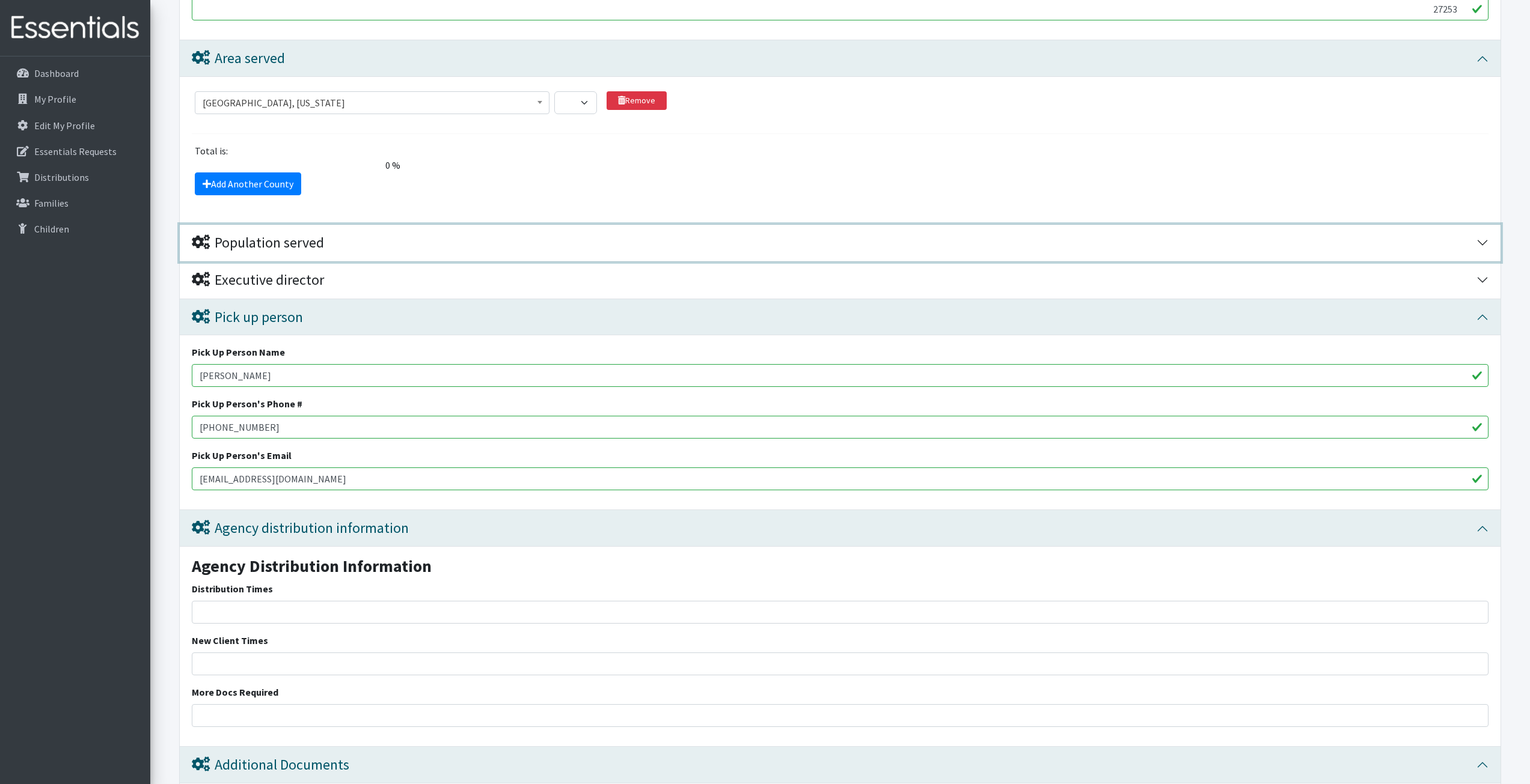
click at [293, 249] on div "Population served" at bounding box center [258, 243] width 132 height 17
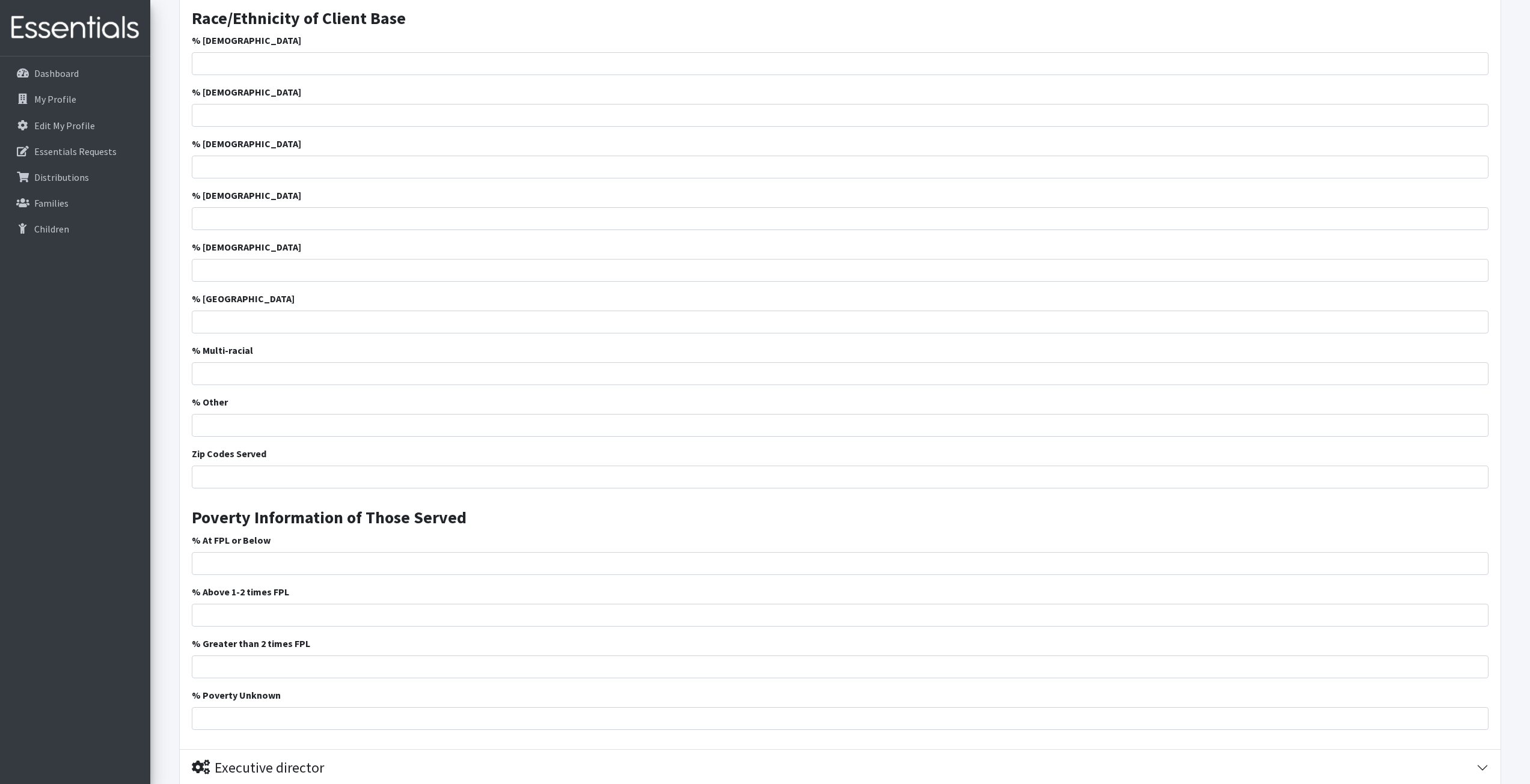
scroll to position [817, 0]
